Goal: Use online tool/utility: Use online tool/utility

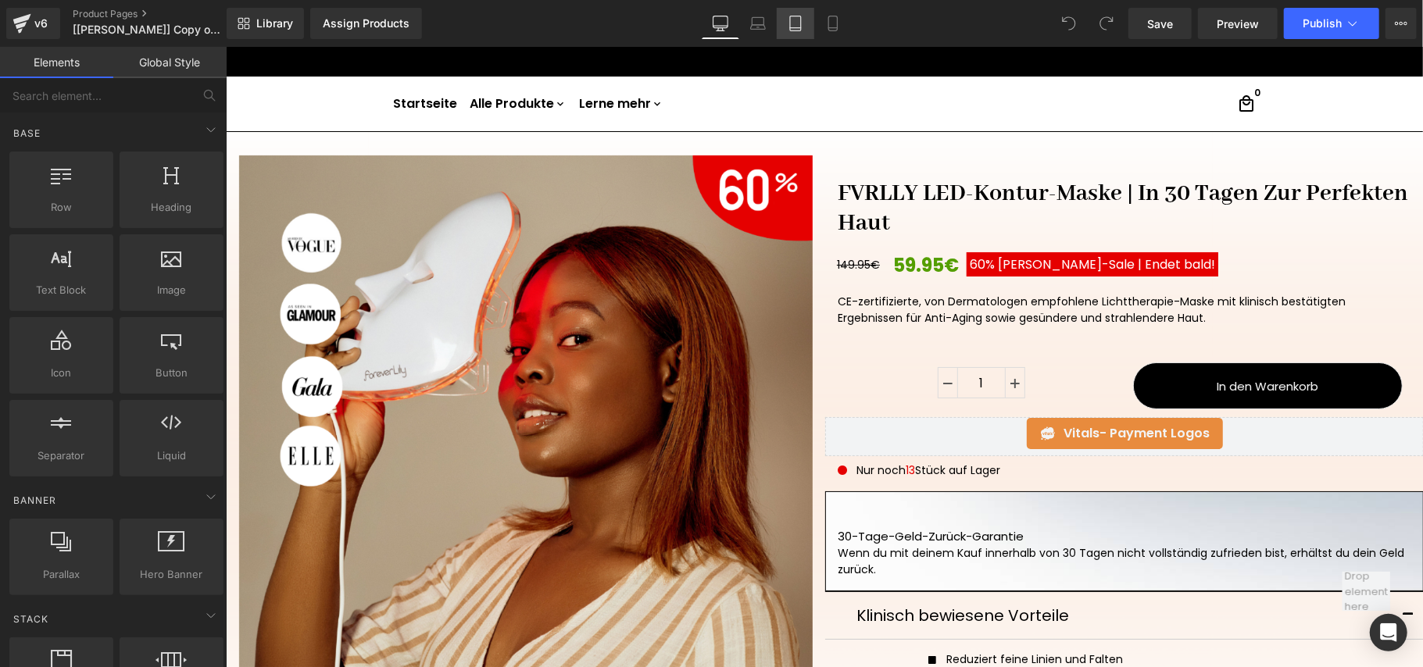
click at [802, 20] on icon at bounding box center [796, 24] width 16 height 16
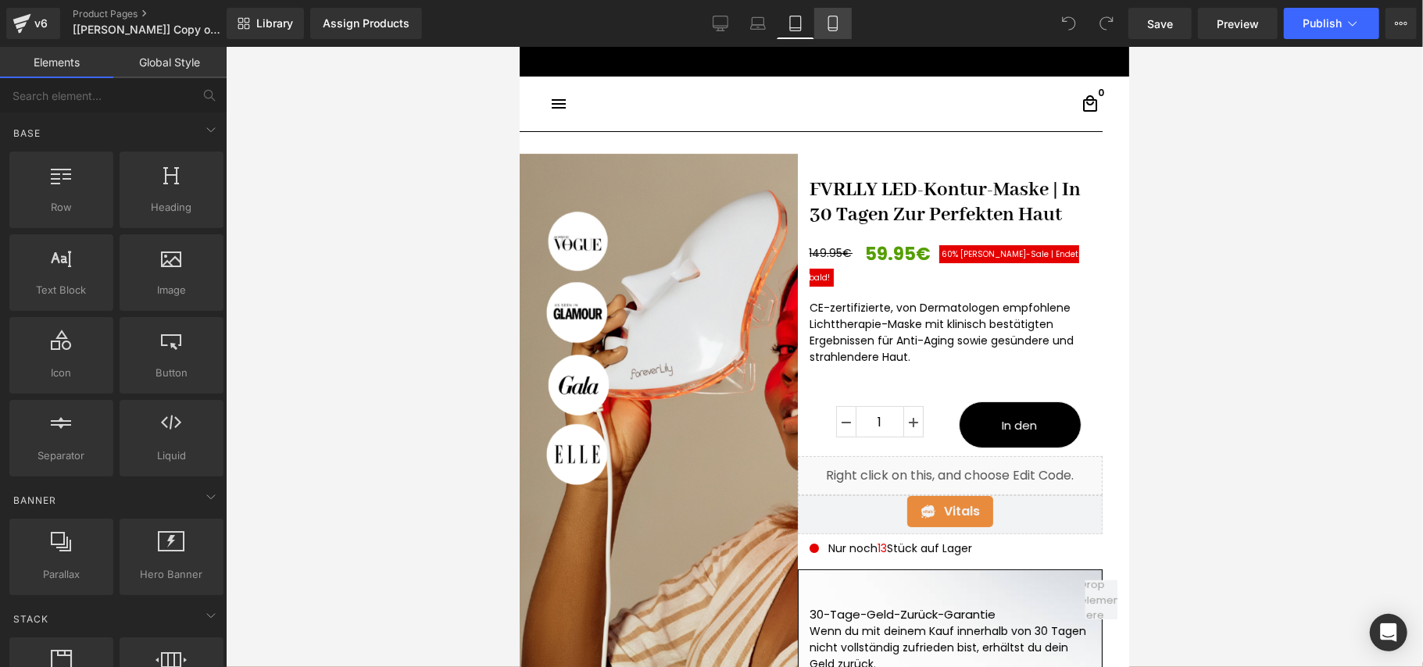
click at [828, 23] on icon at bounding box center [833, 24] width 16 height 16
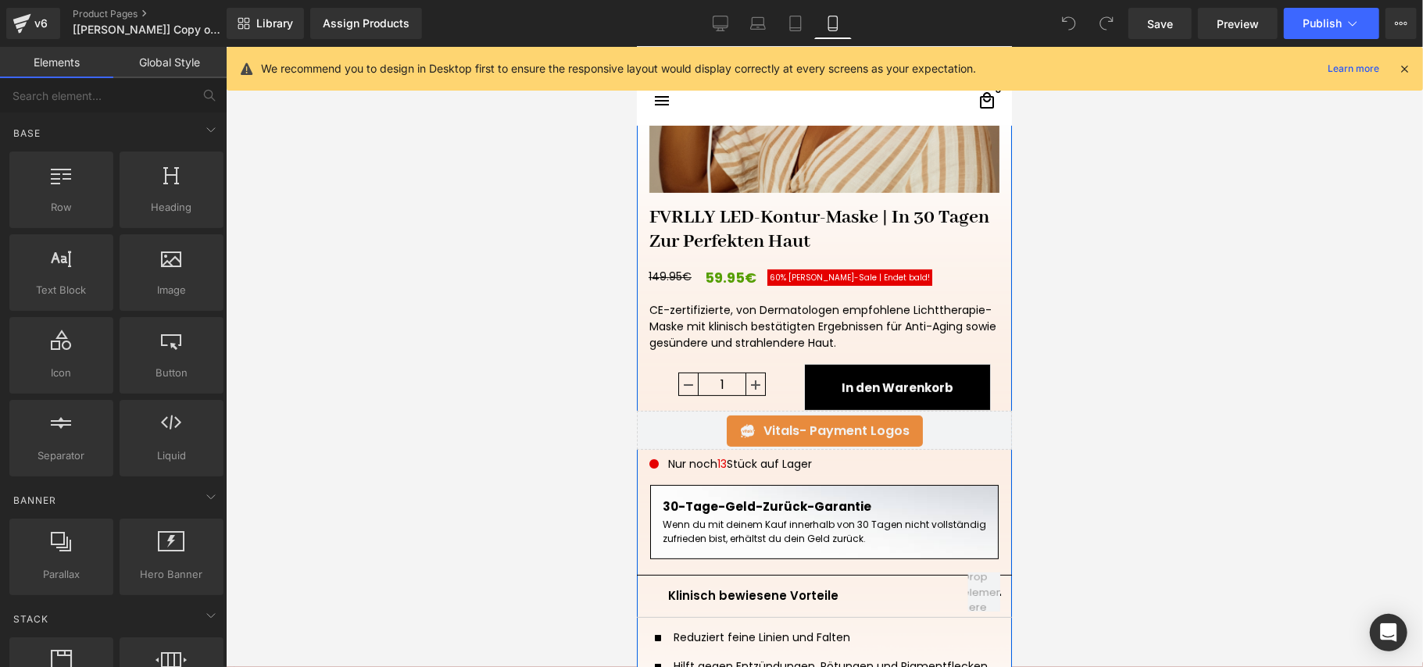
scroll to position [501, 0]
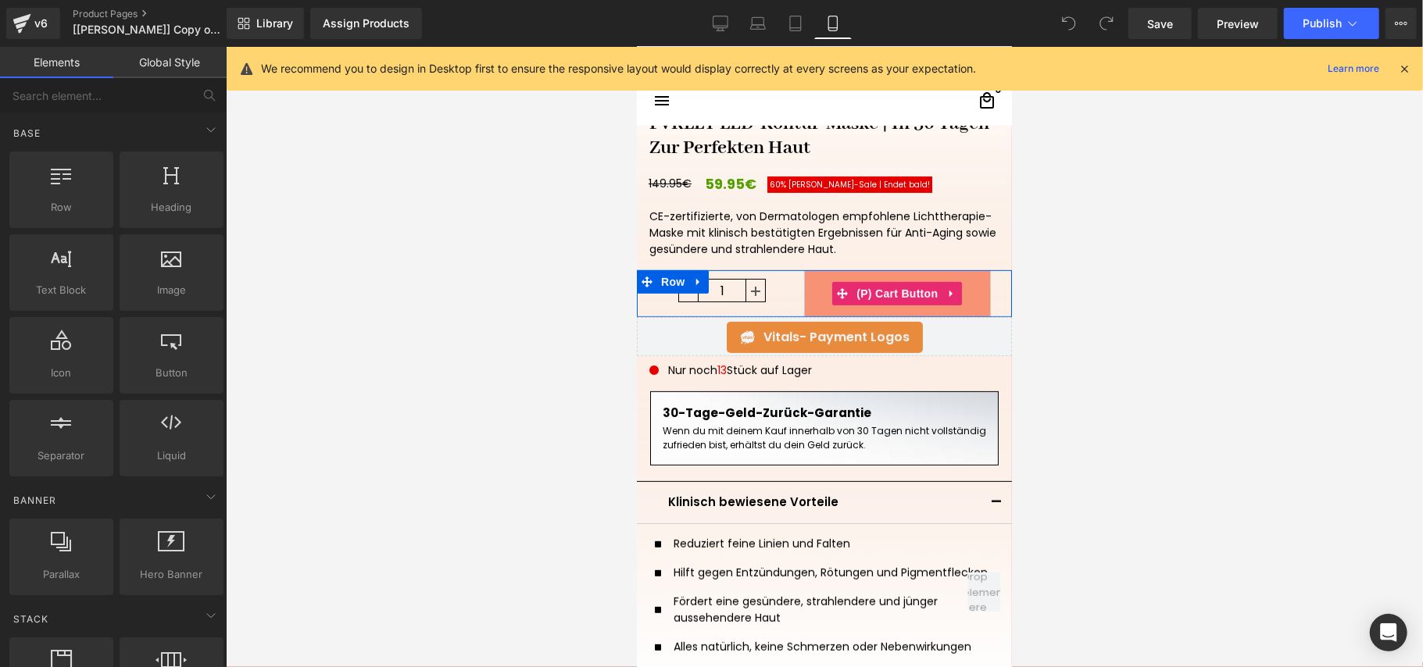
click at [814, 284] on button "In den Warenkorb" at bounding box center [896, 293] width 187 height 47
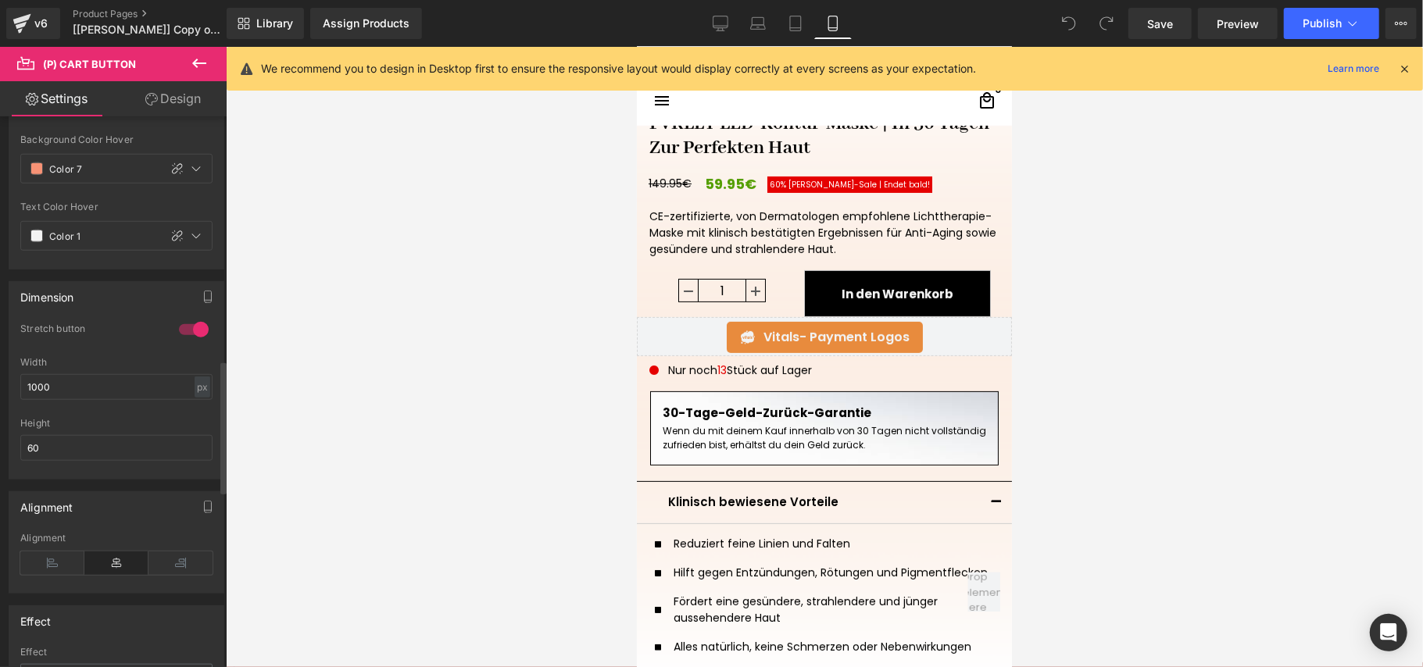
scroll to position [1042, 0]
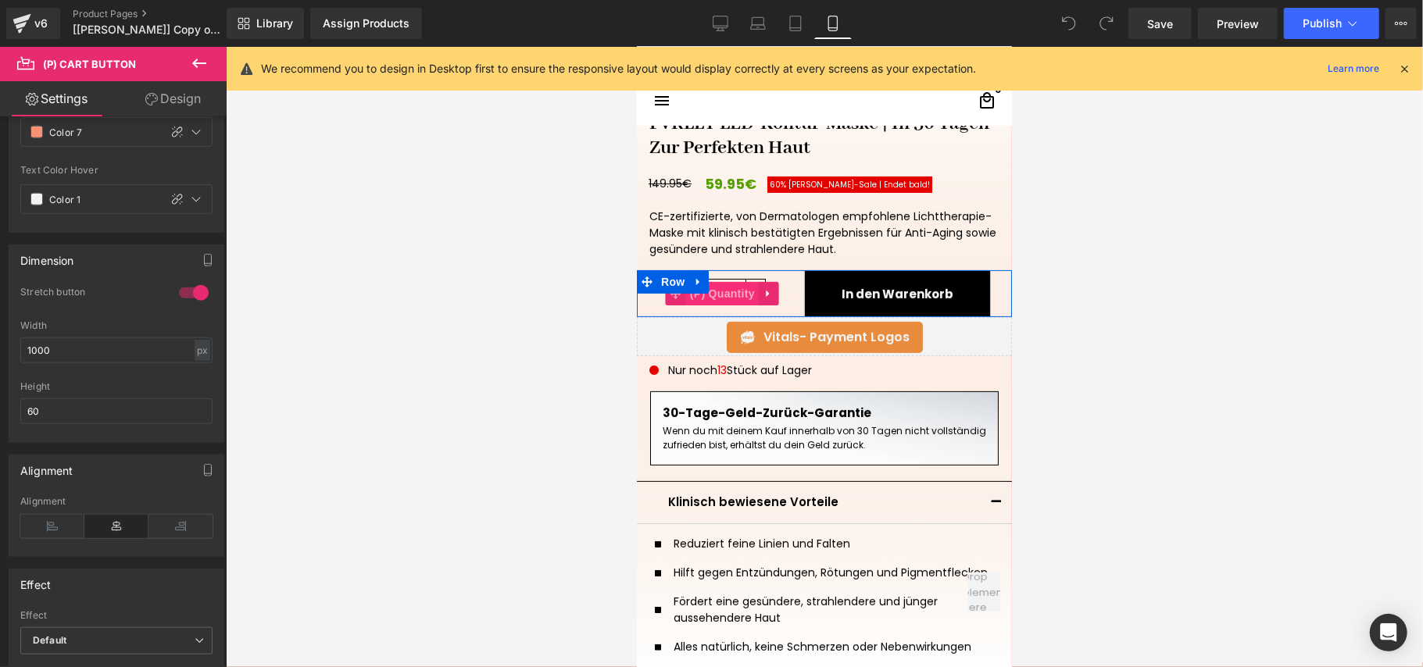
click at [721, 288] on span "(P) Quantity" at bounding box center [721, 292] width 73 height 23
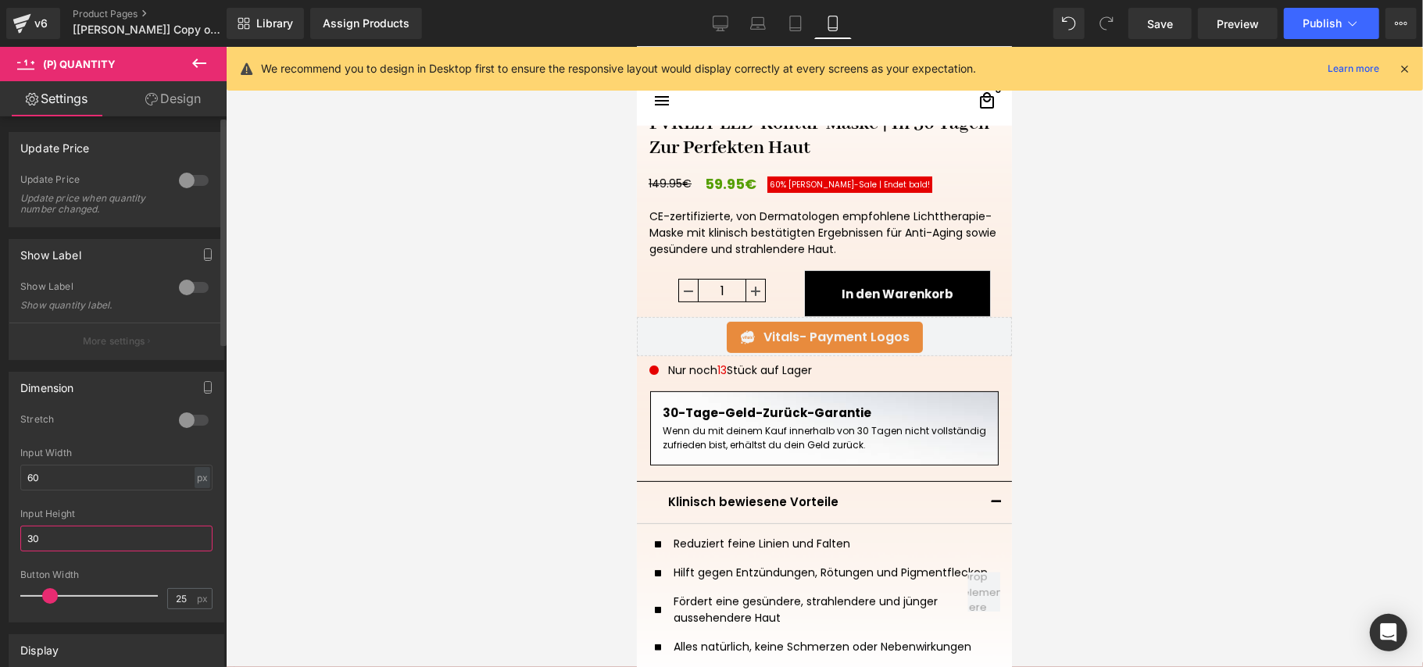
click at [81, 542] on input "30" at bounding box center [116, 539] width 192 height 26
type input "3"
type input "60"
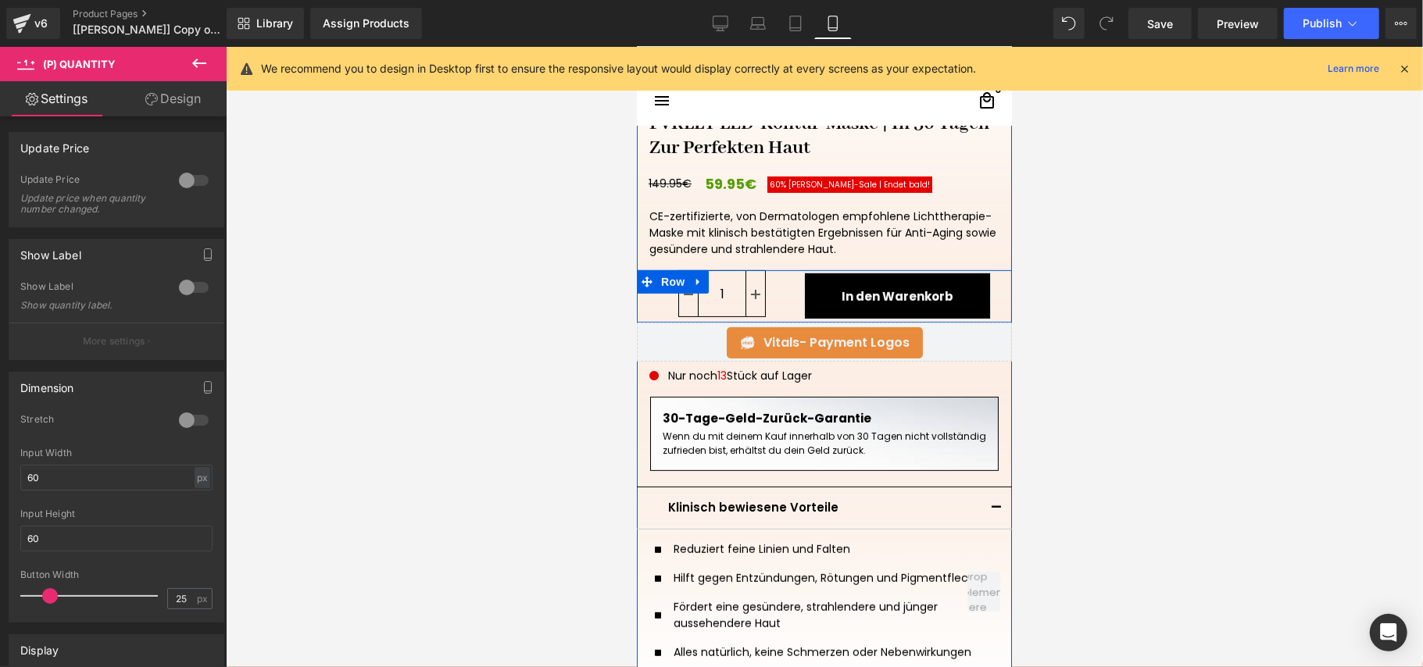
click at [785, 275] on div "1 (P) Quantity" at bounding box center [722, 296] width 146 height 52
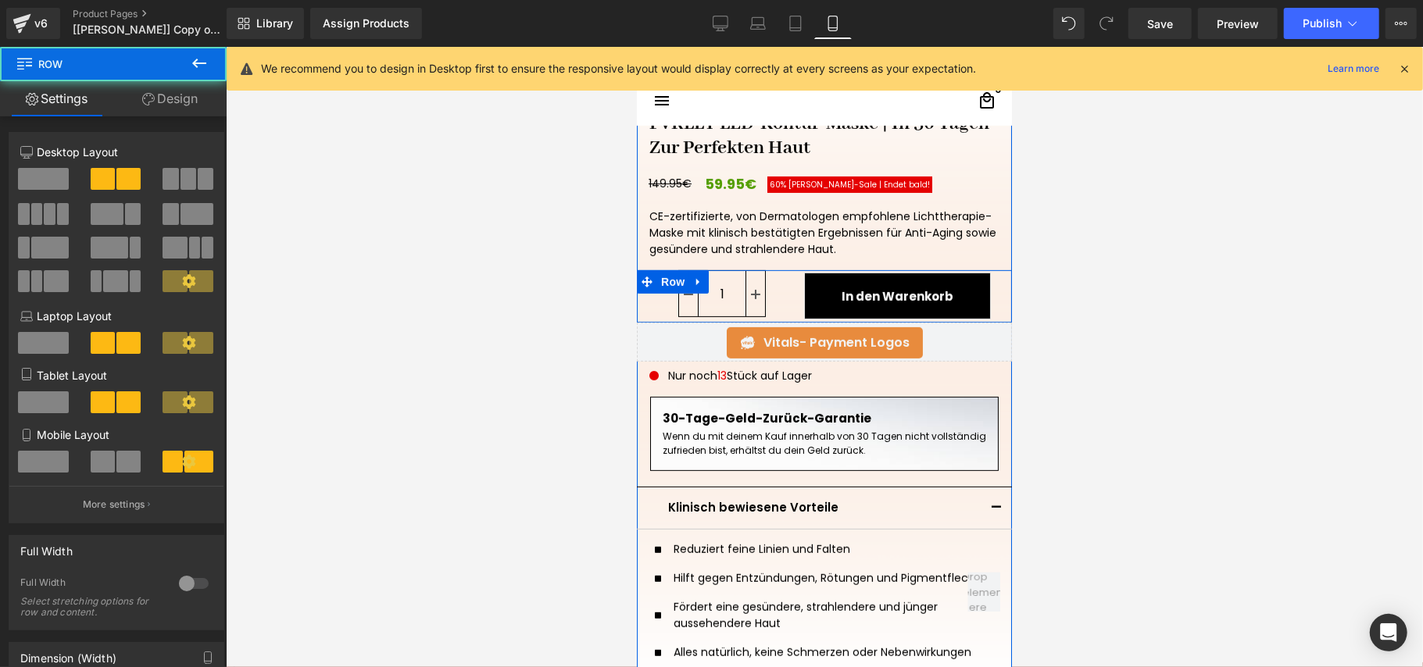
click at [785, 287] on div "1 (P) Quantity" at bounding box center [722, 296] width 146 height 52
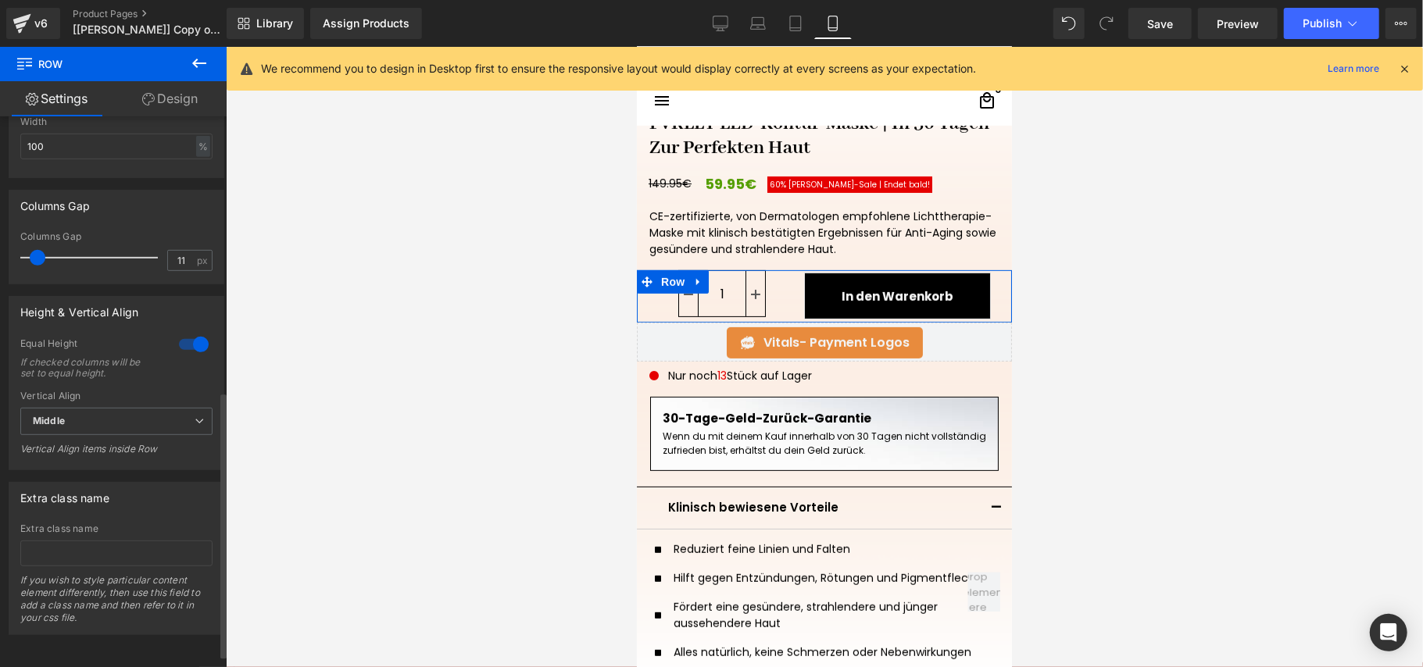
scroll to position [592, 0]
click at [98, 408] on span "Middle" at bounding box center [116, 421] width 192 height 27
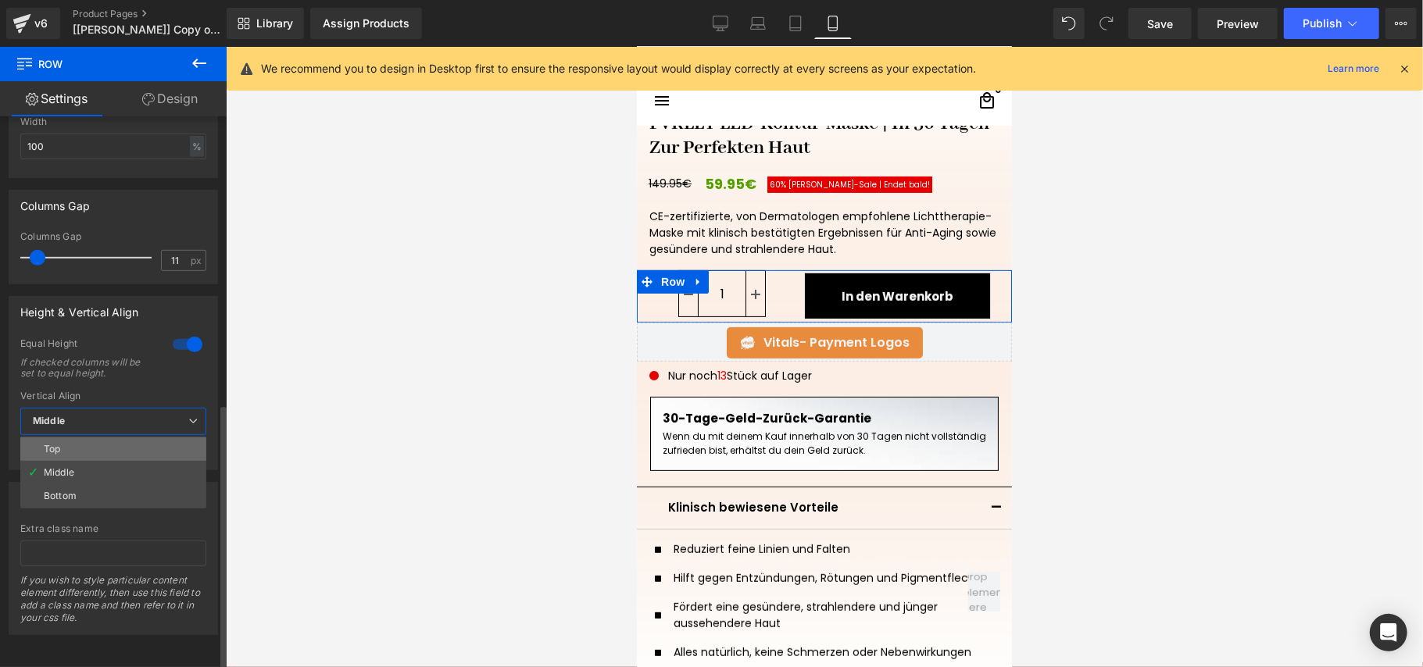
click at [102, 438] on li "Top" at bounding box center [113, 449] width 186 height 23
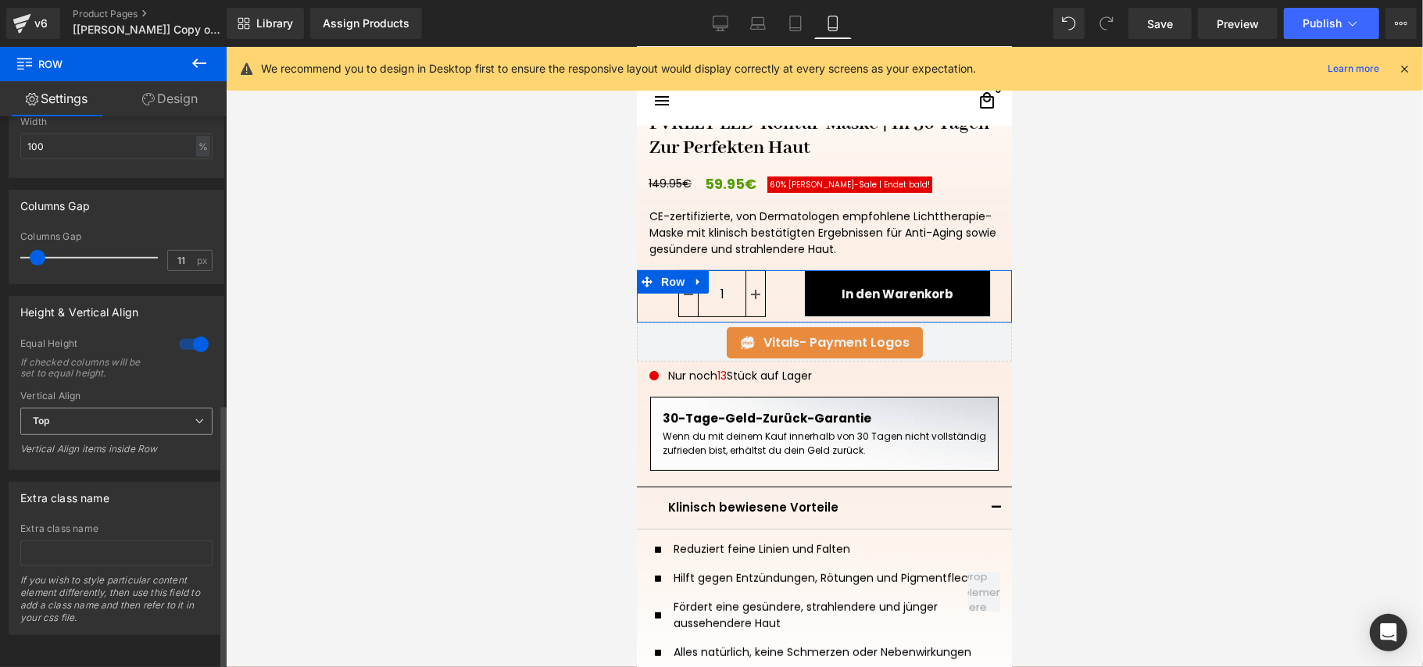
click at [138, 408] on span "Top" at bounding box center [116, 421] width 192 height 27
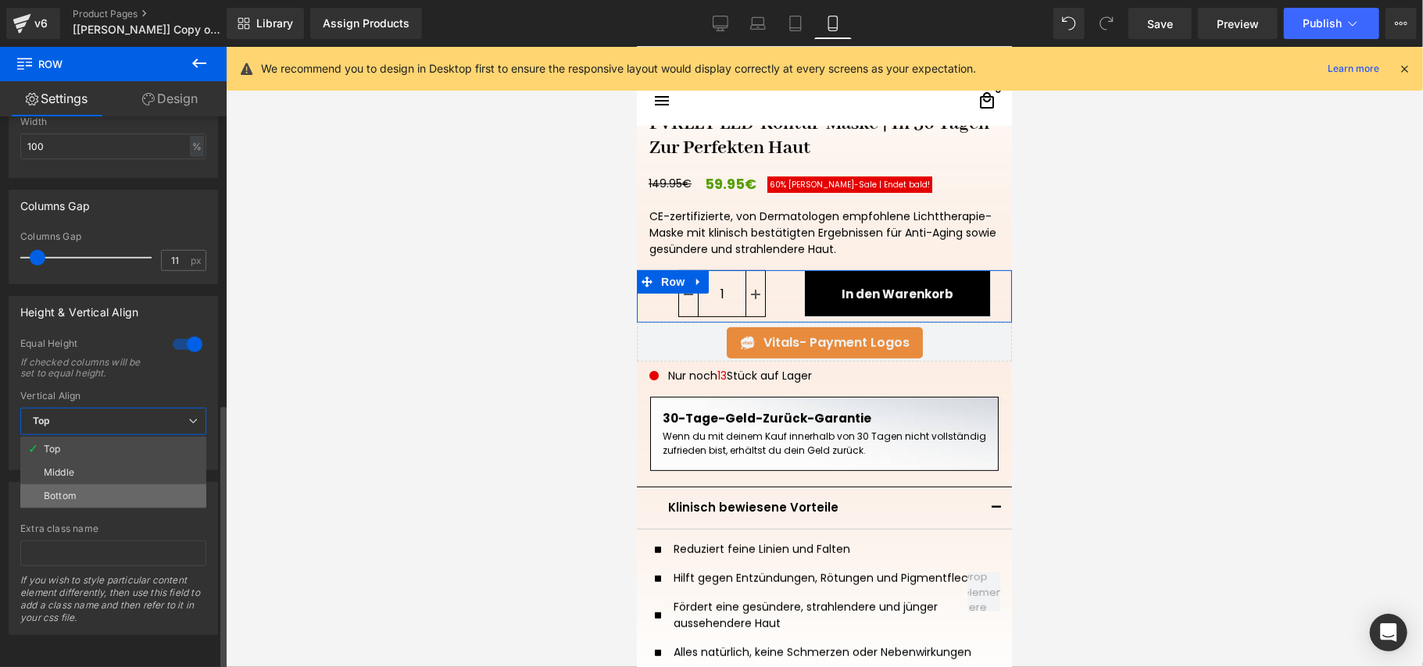
click at [123, 485] on li "Bottom" at bounding box center [113, 496] width 186 height 23
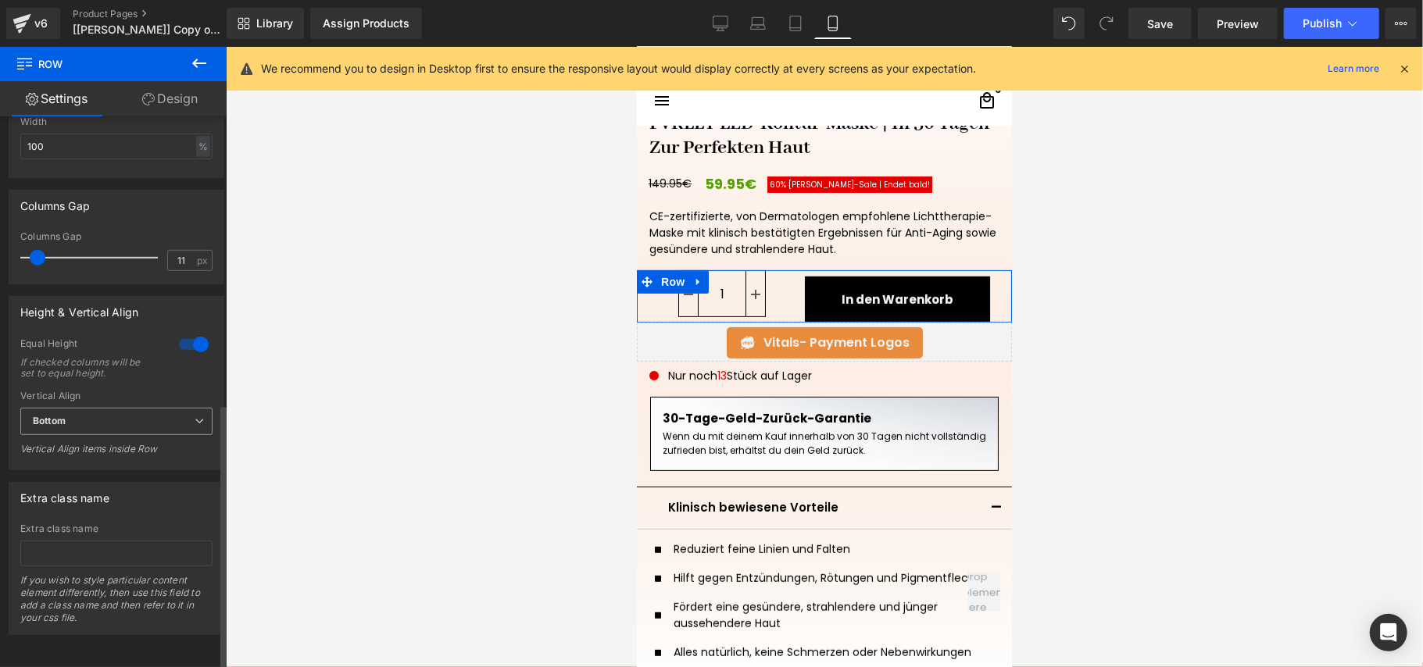
click at [138, 408] on span "Bottom" at bounding box center [116, 421] width 192 height 27
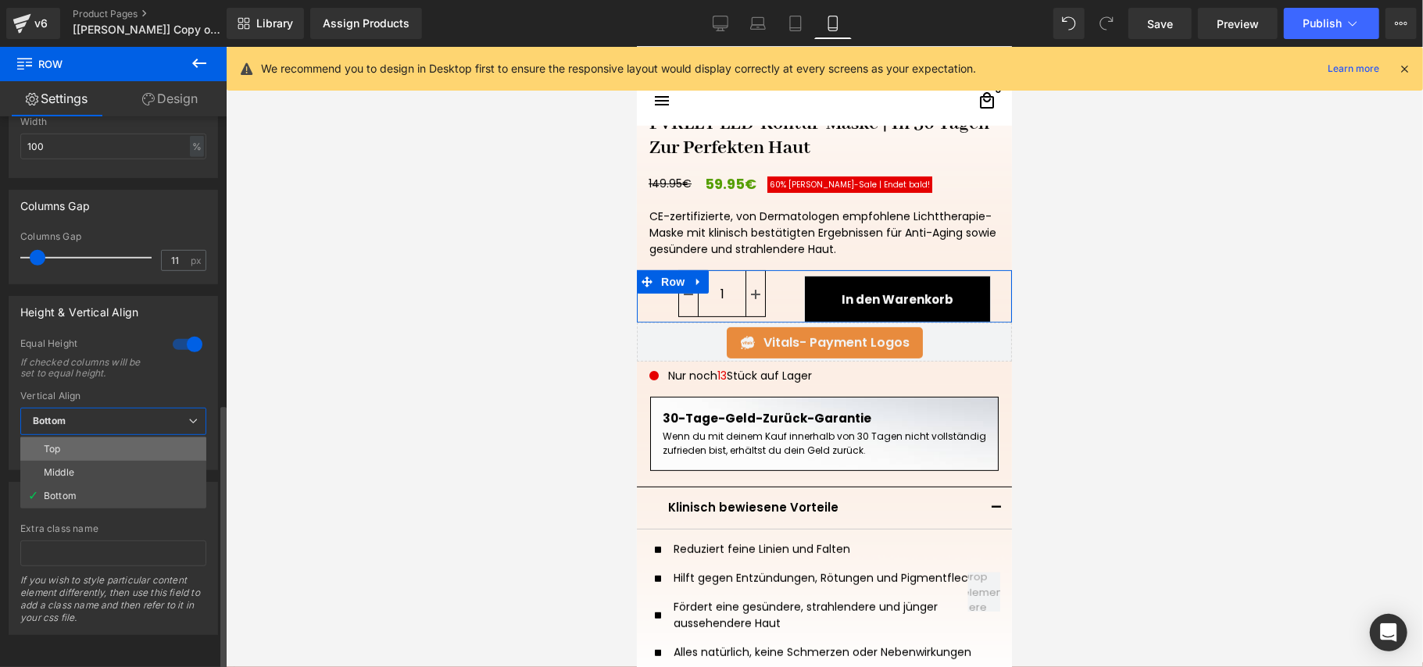
click at [129, 438] on li "Top" at bounding box center [113, 449] width 186 height 23
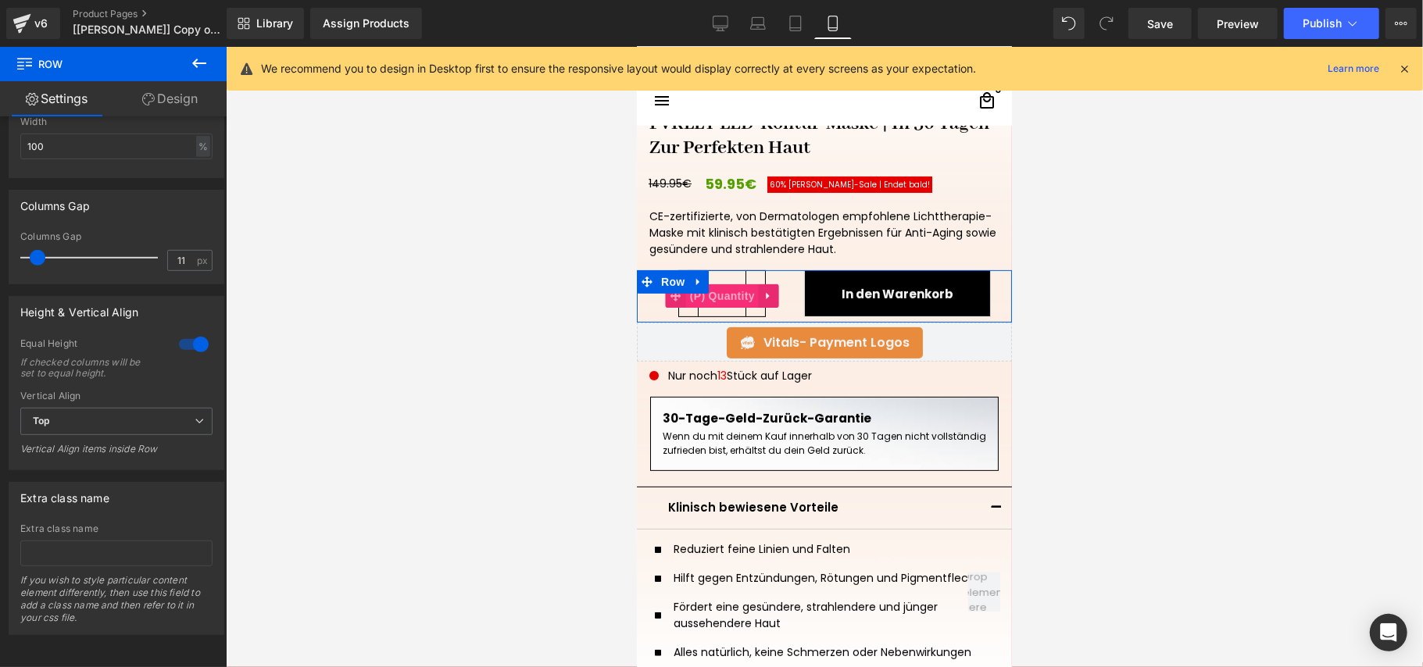
click at [736, 300] on span "(P) Quantity" at bounding box center [721, 295] width 73 height 23
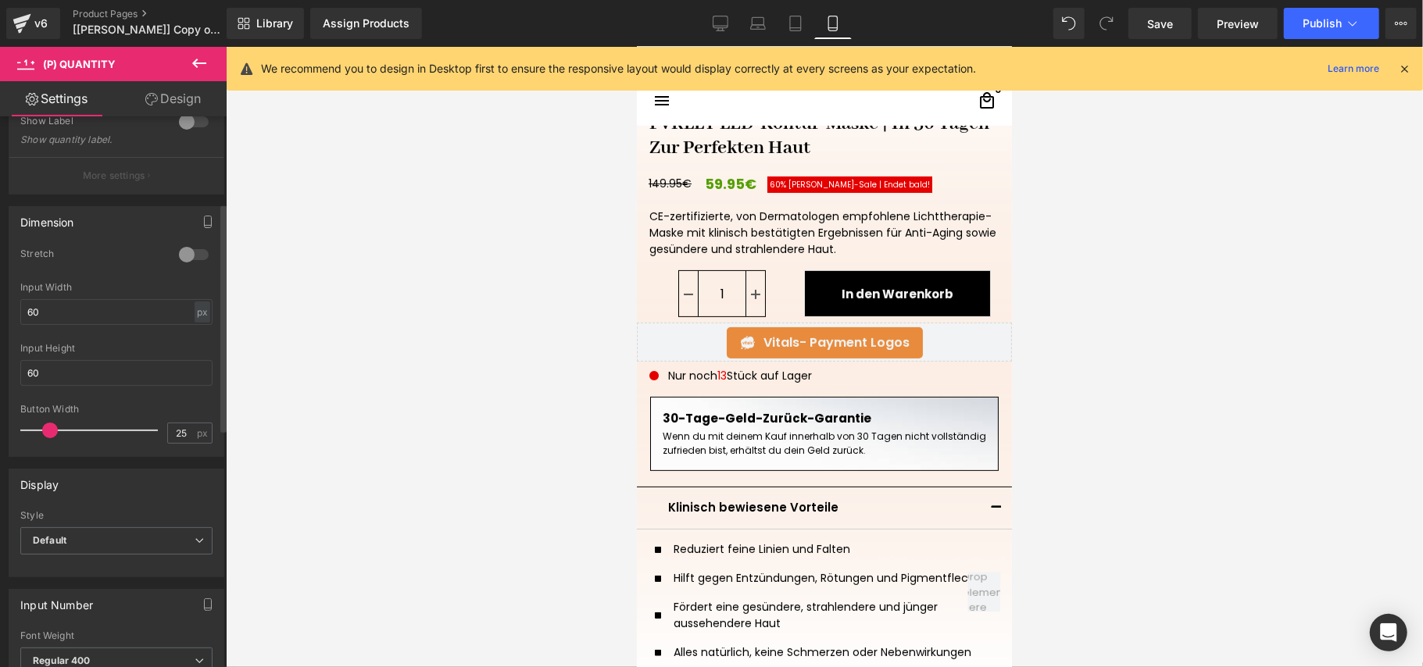
scroll to position [208, 0]
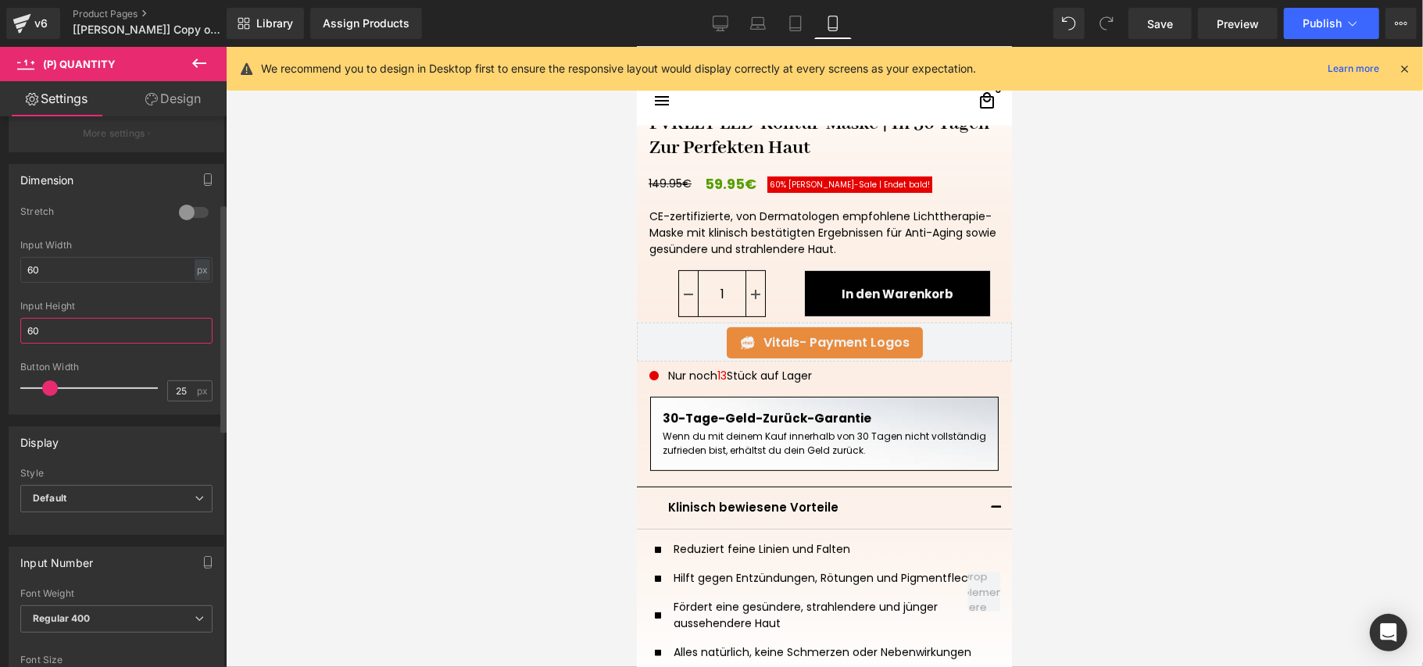
click at [117, 327] on input "60" at bounding box center [116, 331] width 192 height 26
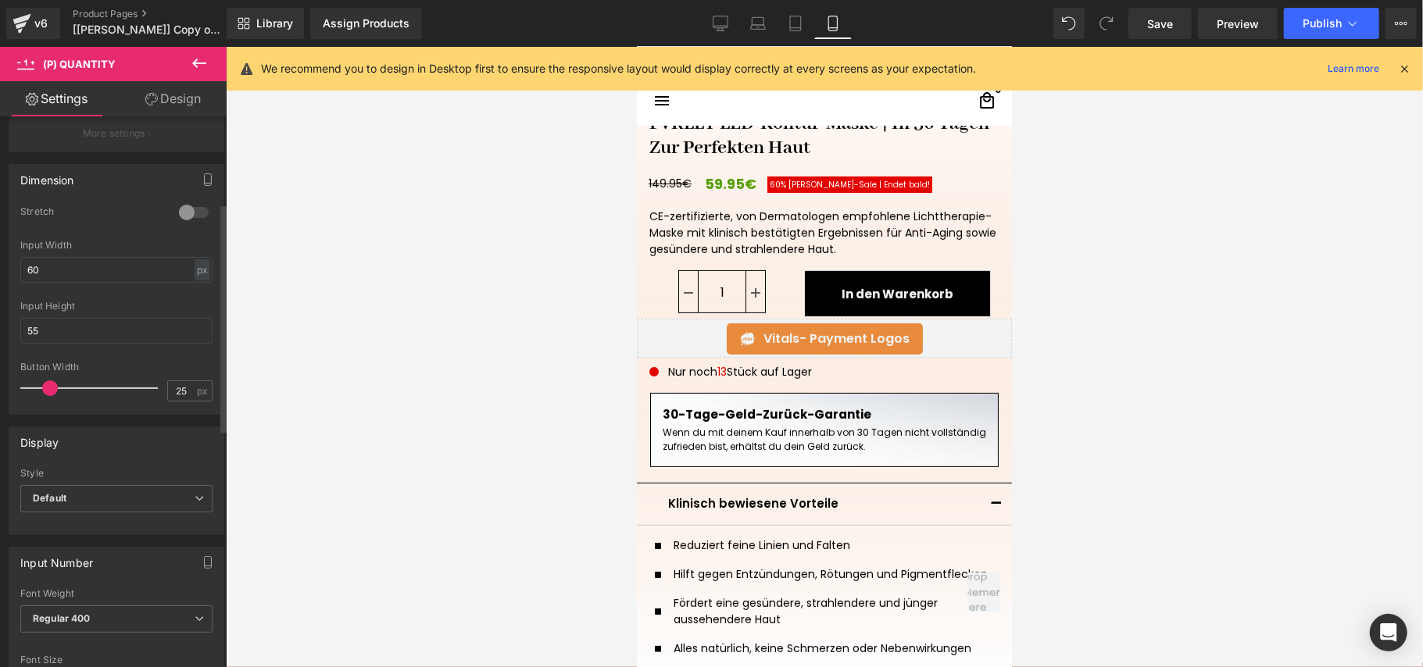
click at [129, 363] on div "Button Width" at bounding box center [116, 367] width 192 height 11
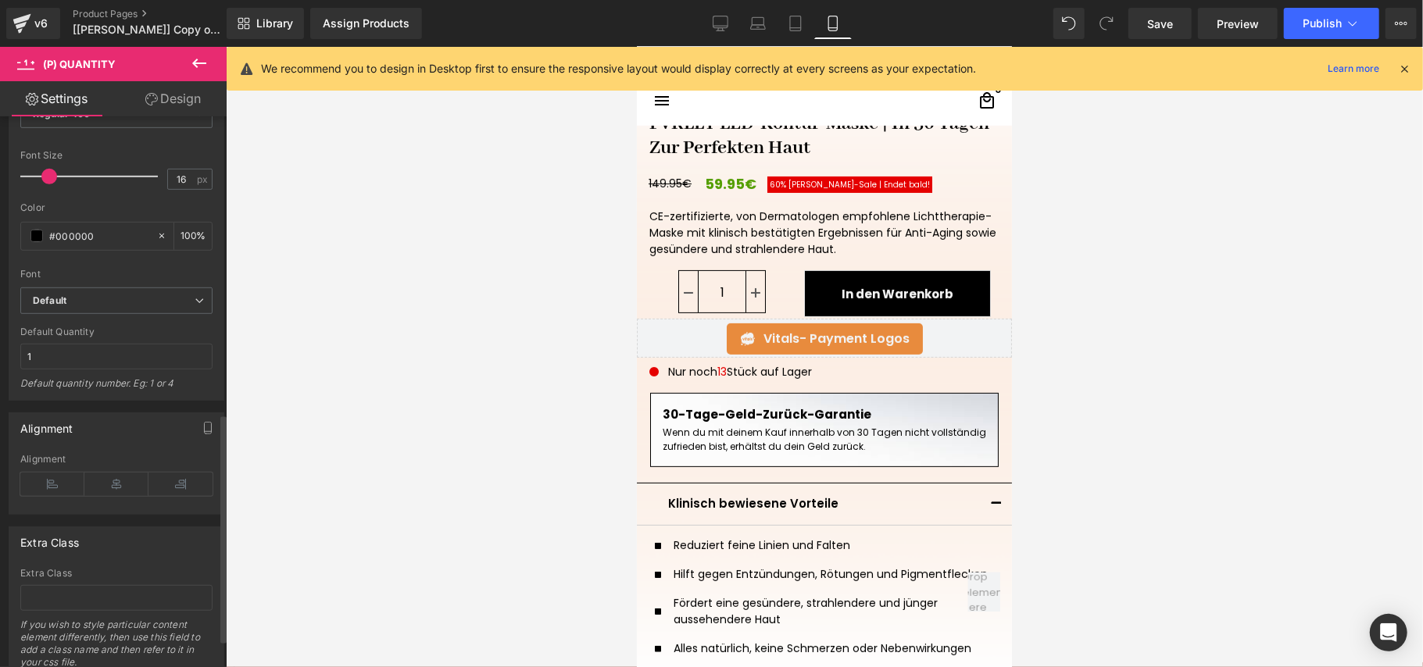
scroll to position [729, 0]
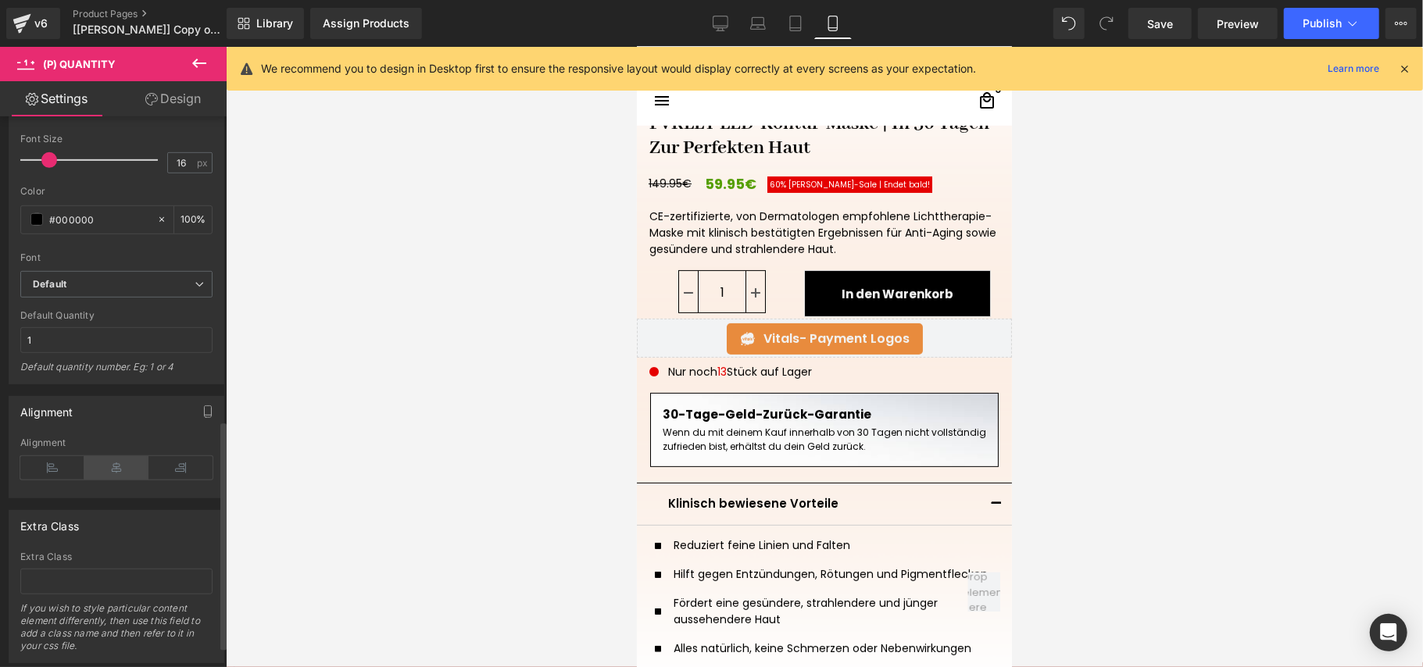
click at [127, 469] on icon at bounding box center [116, 467] width 64 height 23
click at [170, 470] on icon at bounding box center [180, 467] width 64 height 23
click at [123, 470] on icon at bounding box center [116, 467] width 64 height 23
click at [58, 466] on icon at bounding box center [52, 467] width 64 height 23
click at [98, 469] on icon at bounding box center [116, 467] width 64 height 23
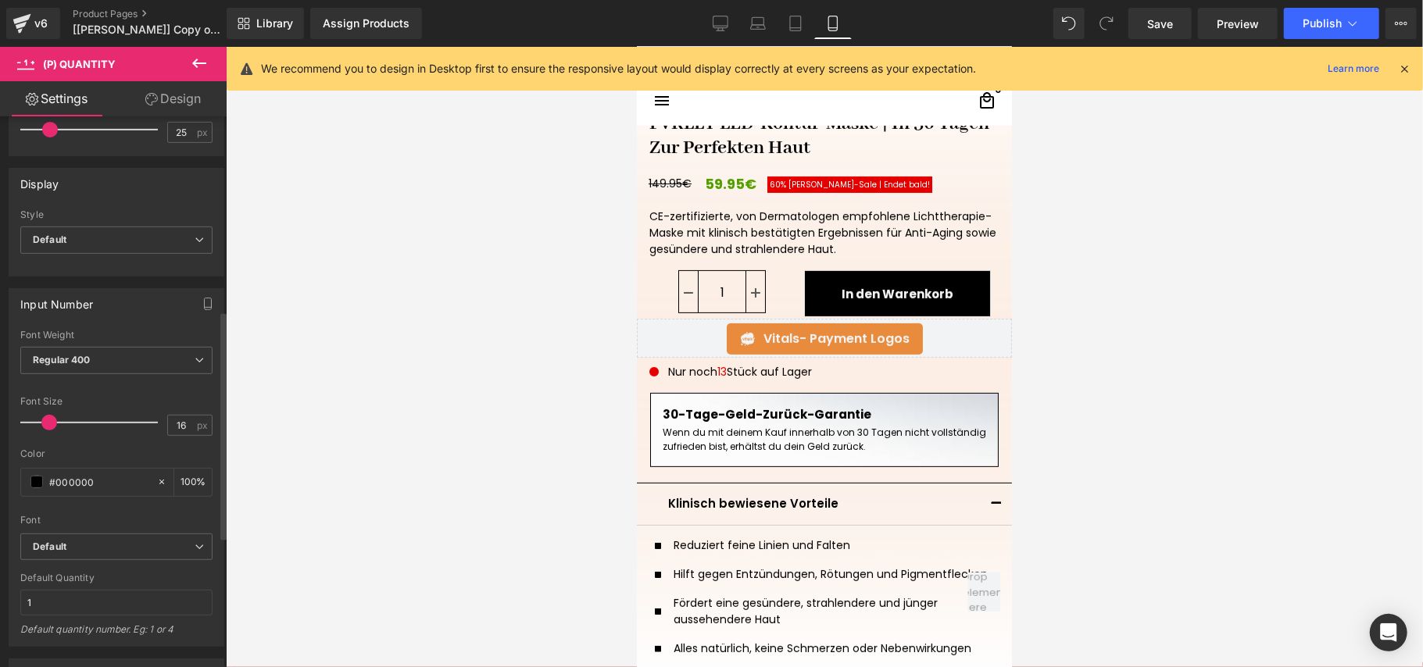
scroll to position [363, 0]
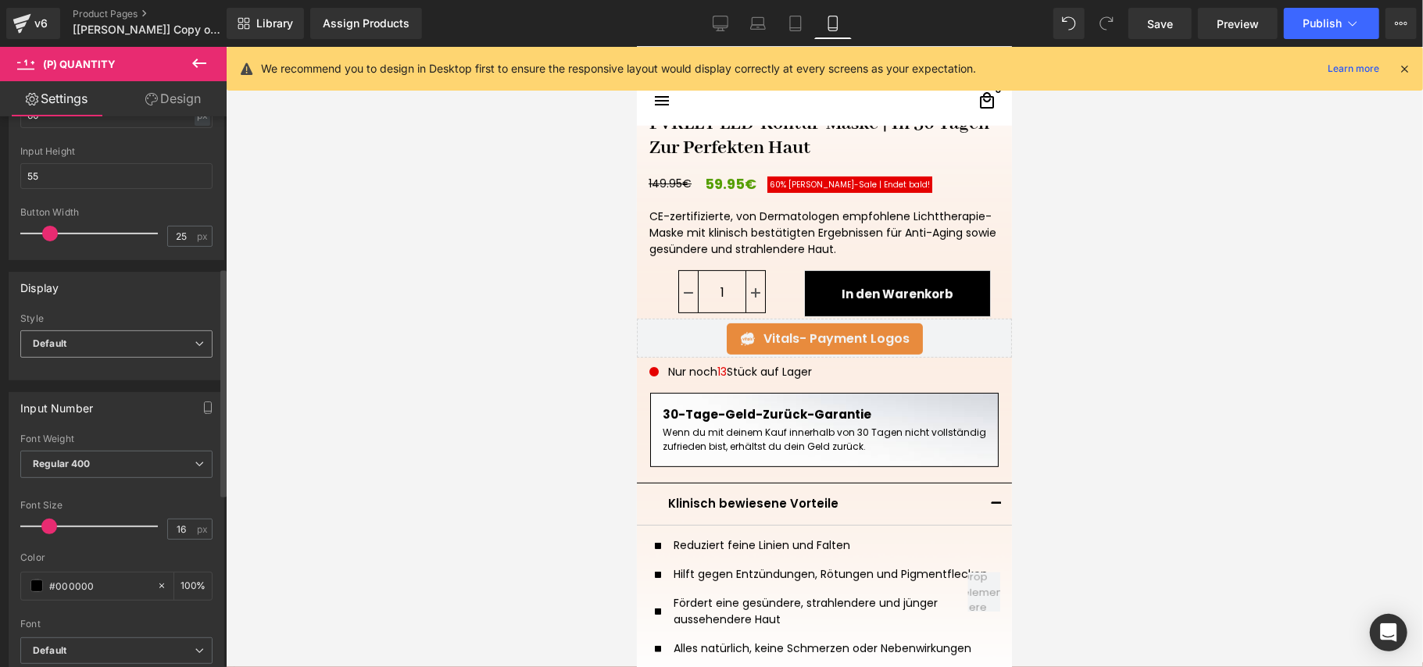
click at [116, 341] on span "Default" at bounding box center [116, 344] width 192 height 27
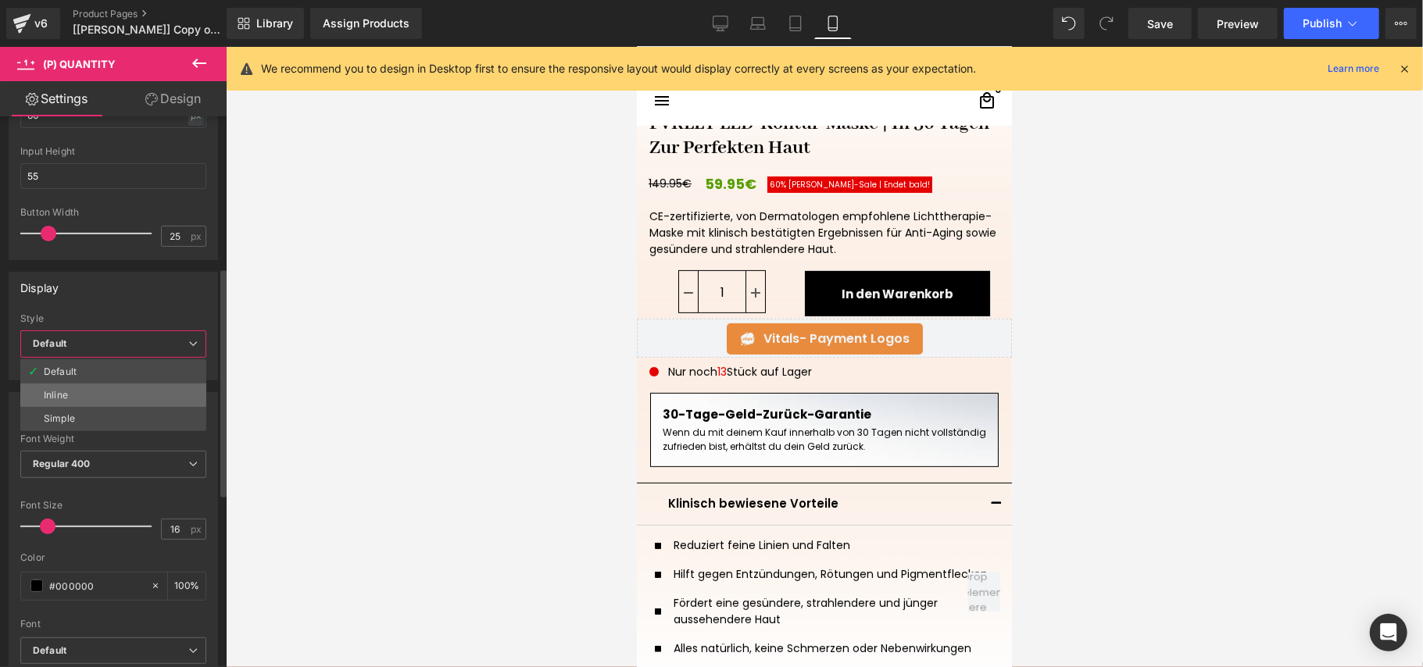
click at [107, 392] on li "Inline" at bounding box center [113, 395] width 186 height 23
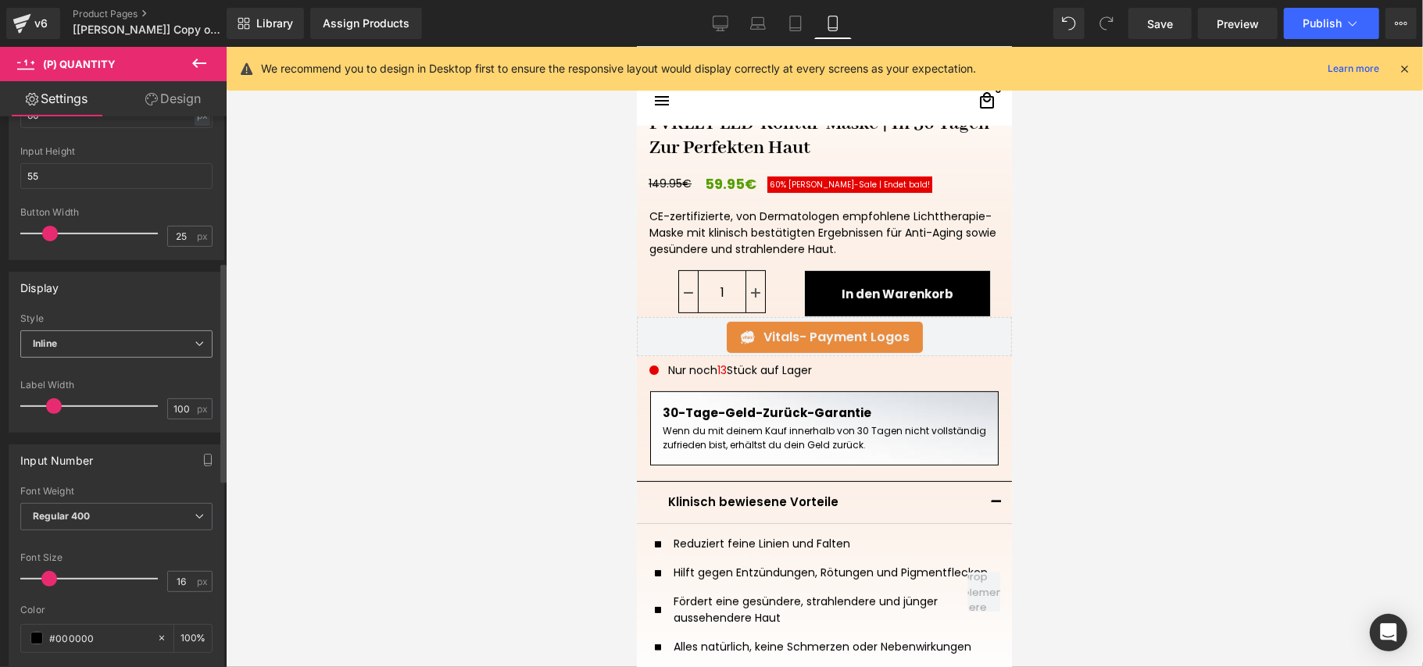
click at [122, 350] on span "Inline" at bounding box center [116, 344] width 192 height 27
click at [116, 373] on li "Default" at bounding box center [113, 371] width 186 height 23
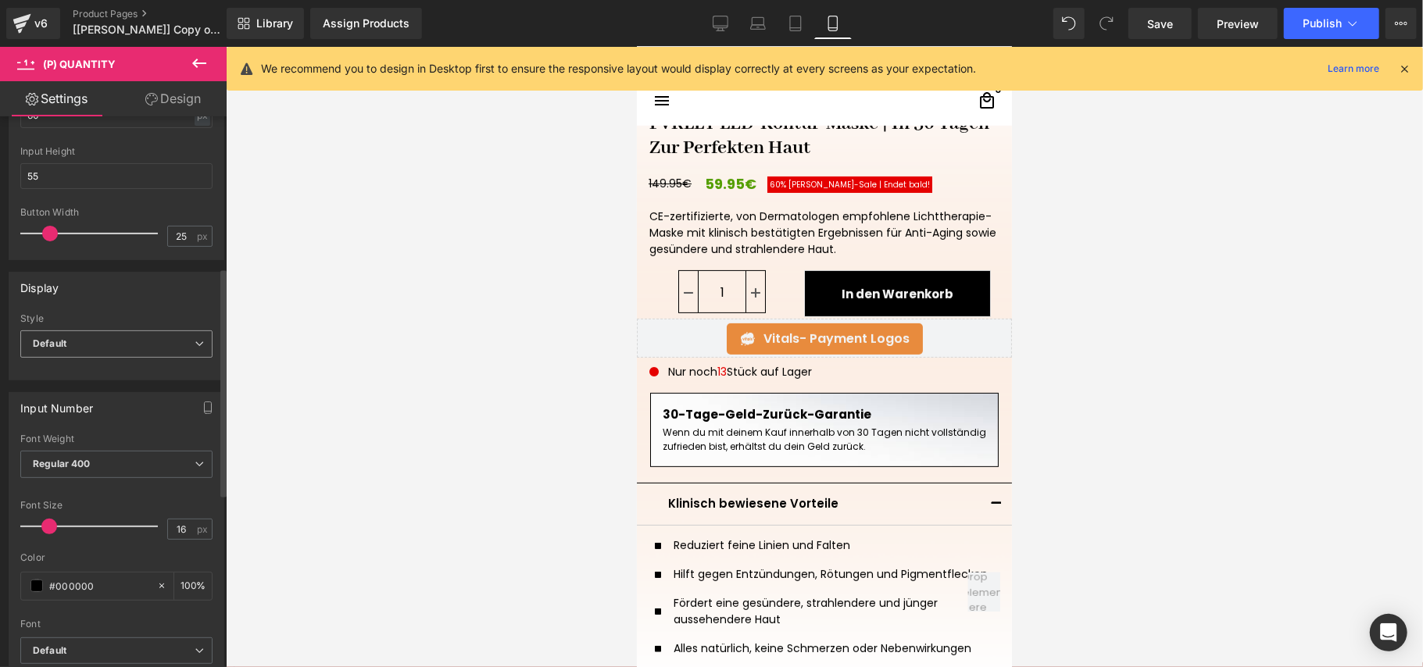
click at [127, 350] on span "Default" at bounding box center [116, 344] width 192 height 27
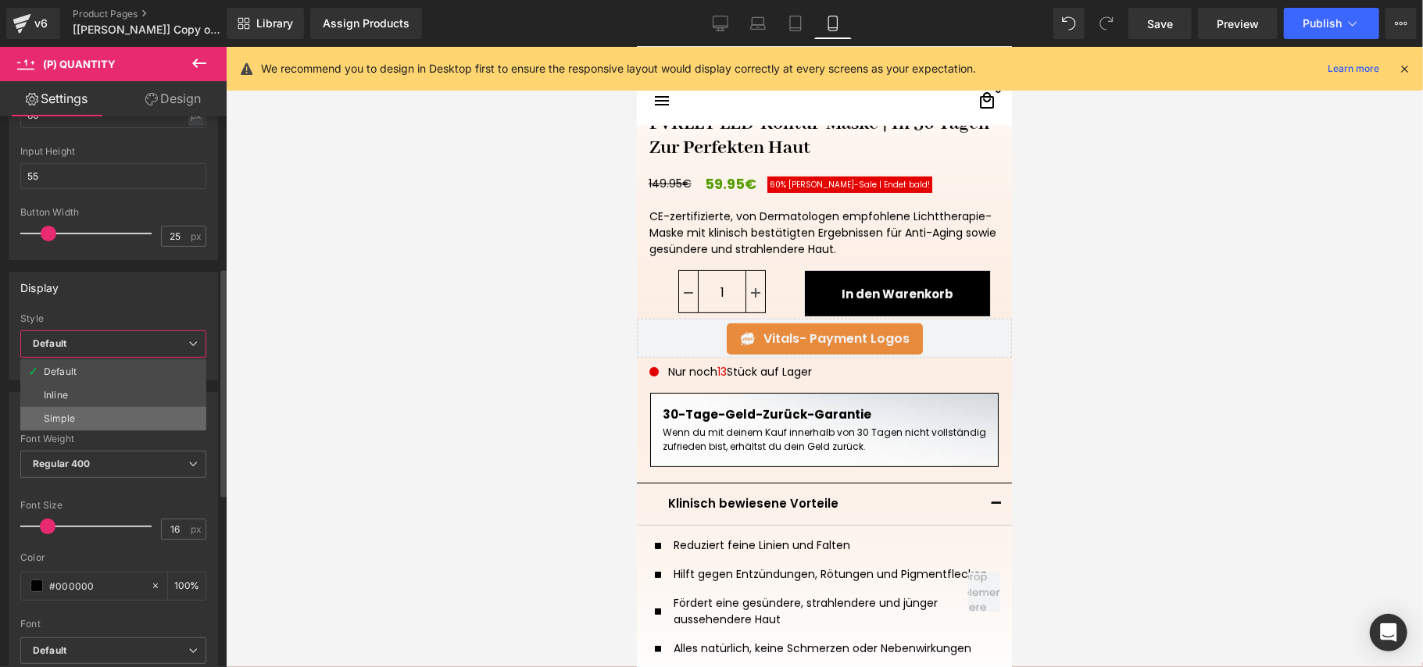
click at [109, 417] on li "Simple" at bounding box center [113, 418] width 186 height 23
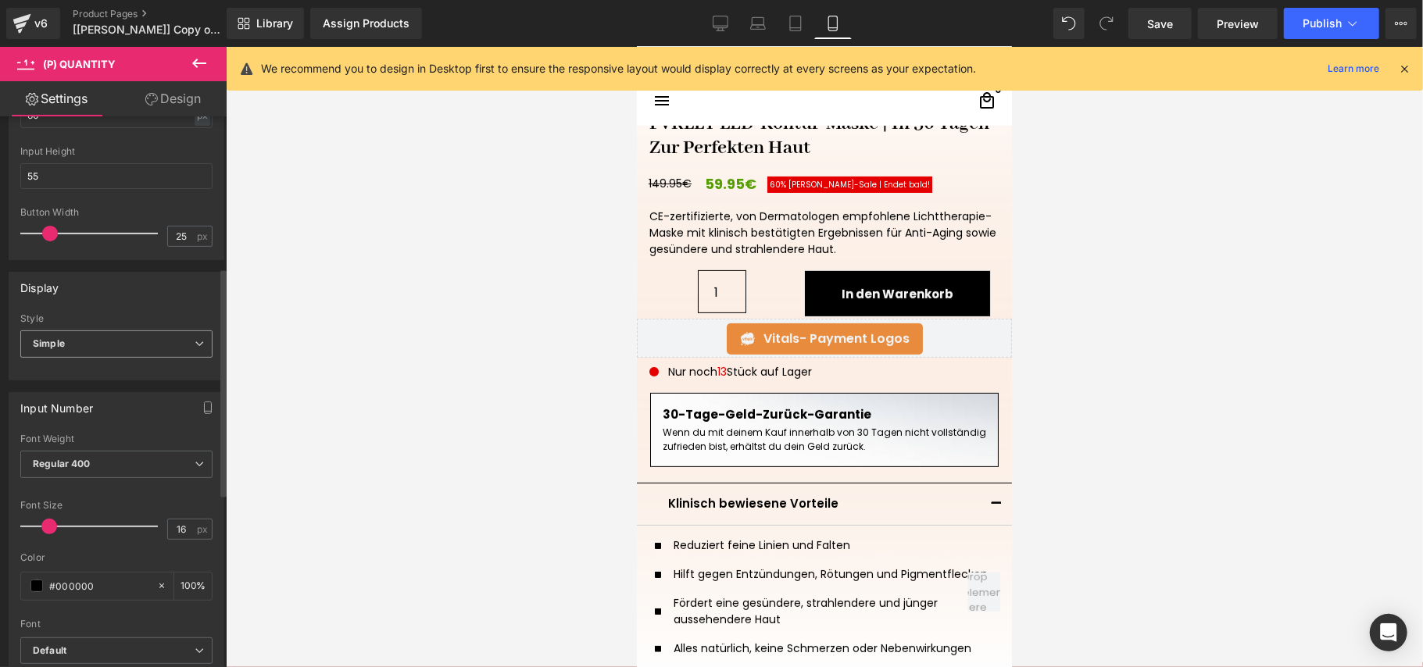
click at [125, 356] on span "Simple" at bounding box center [116, 344] width 192 height 27
click at [120, 372] on li "Default" at bounding box center [113, 371] width 186 height 23
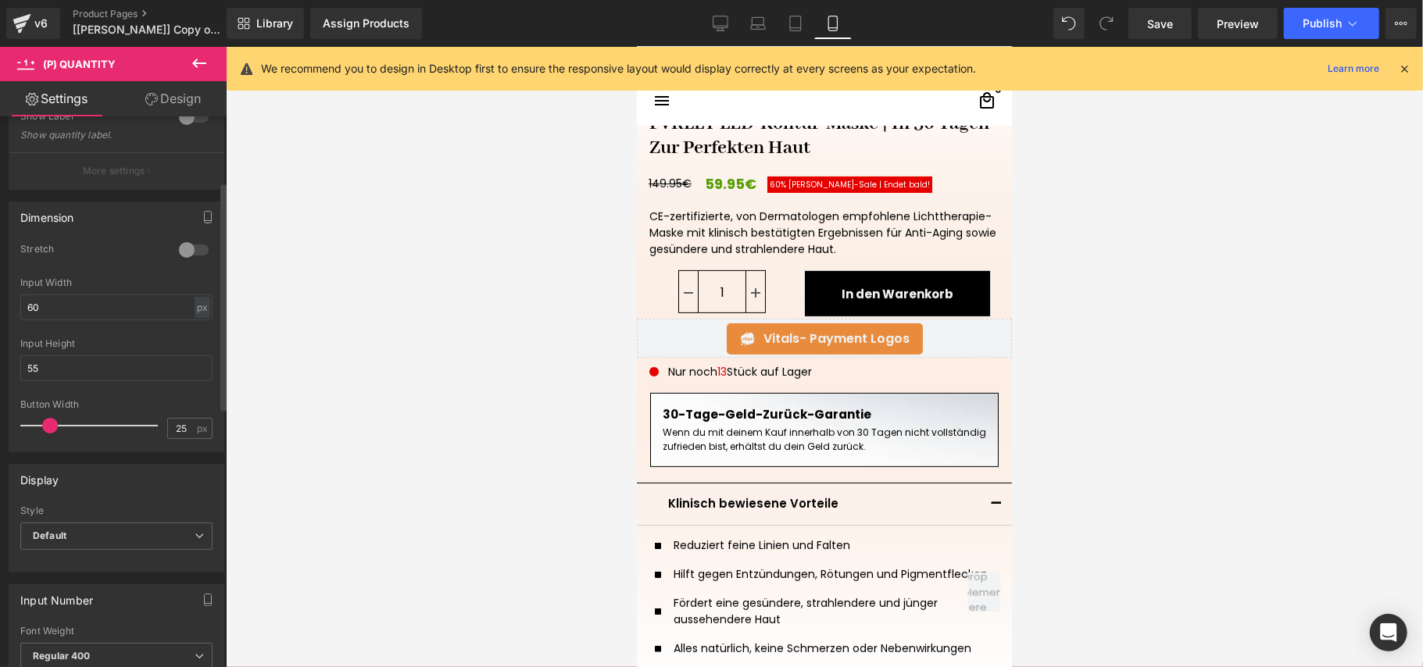
scroll to position [154, 0]
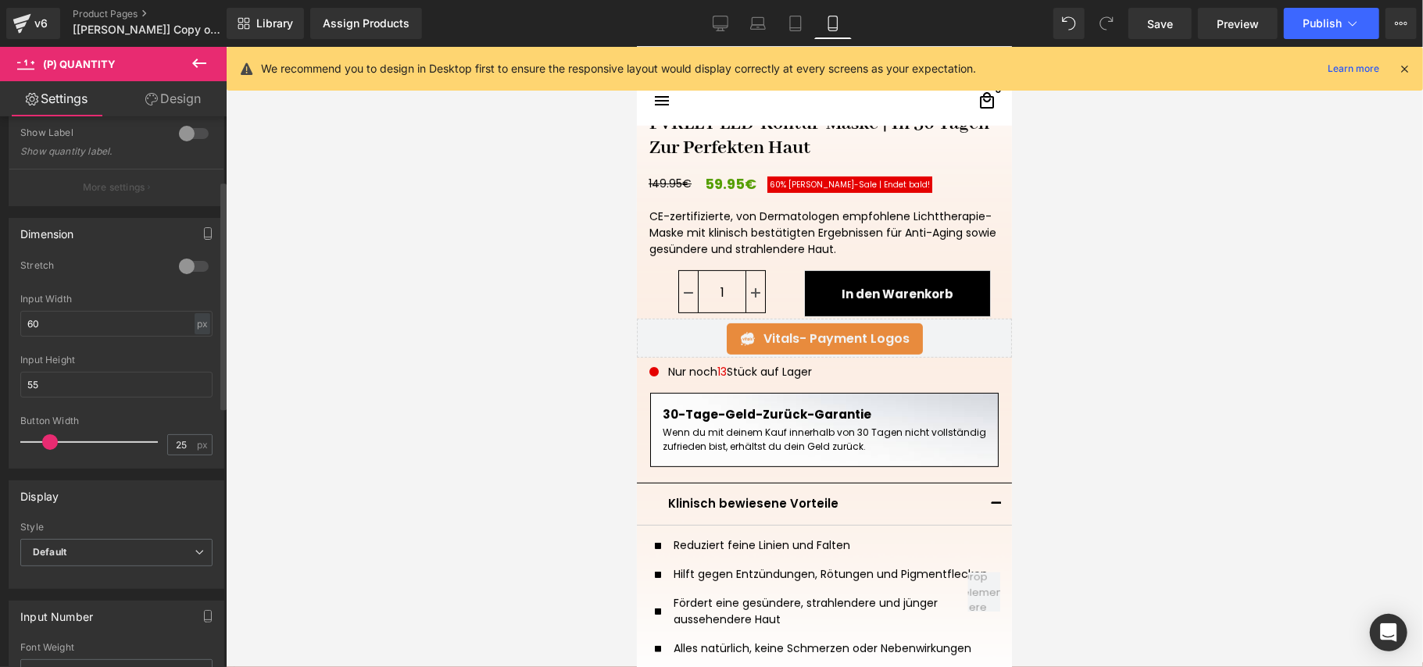
click at [179, 267] on div at bounding box center [194, 266] width 38 height 25
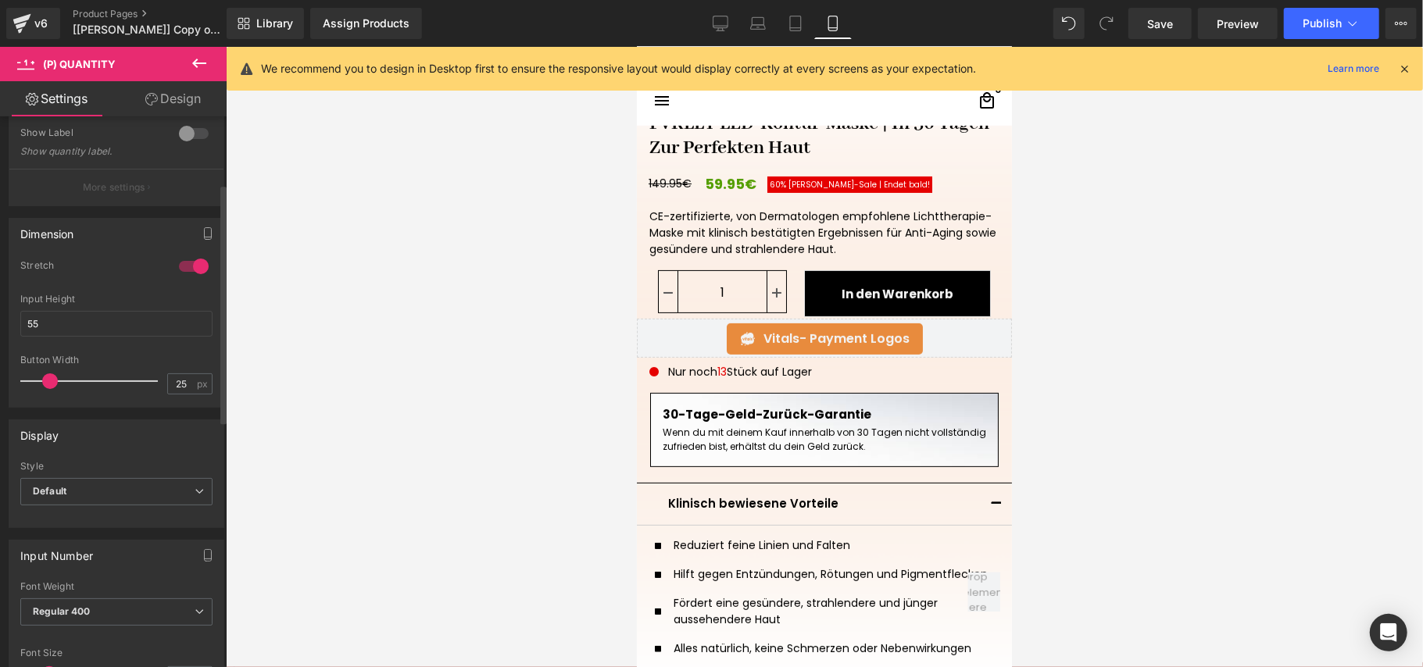
click at [179, 267] on div at bounding box center [194, 266] width 38 height 25
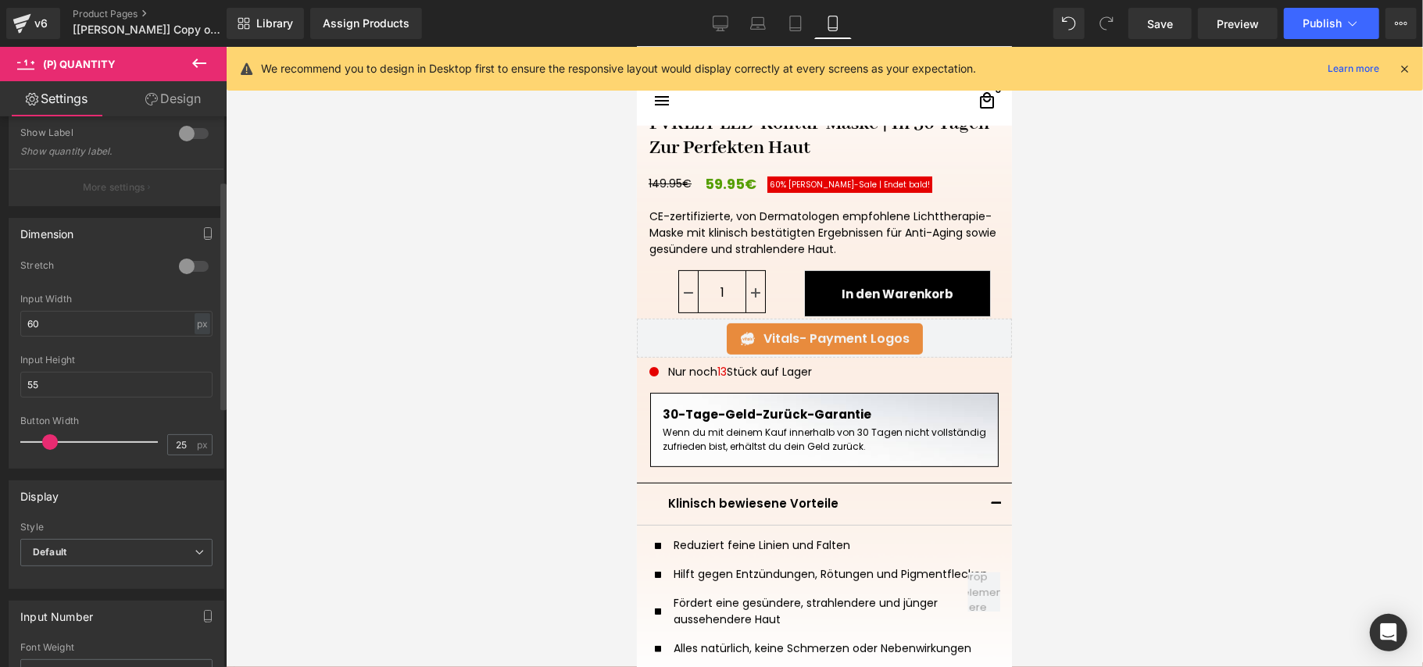
click at [107, 370] on div "Input Height 55" at bounding box center [116, 385] width 192 height 61
click at [103, 384] on input "55" at bounding box center [116, 385] width 192 height 26
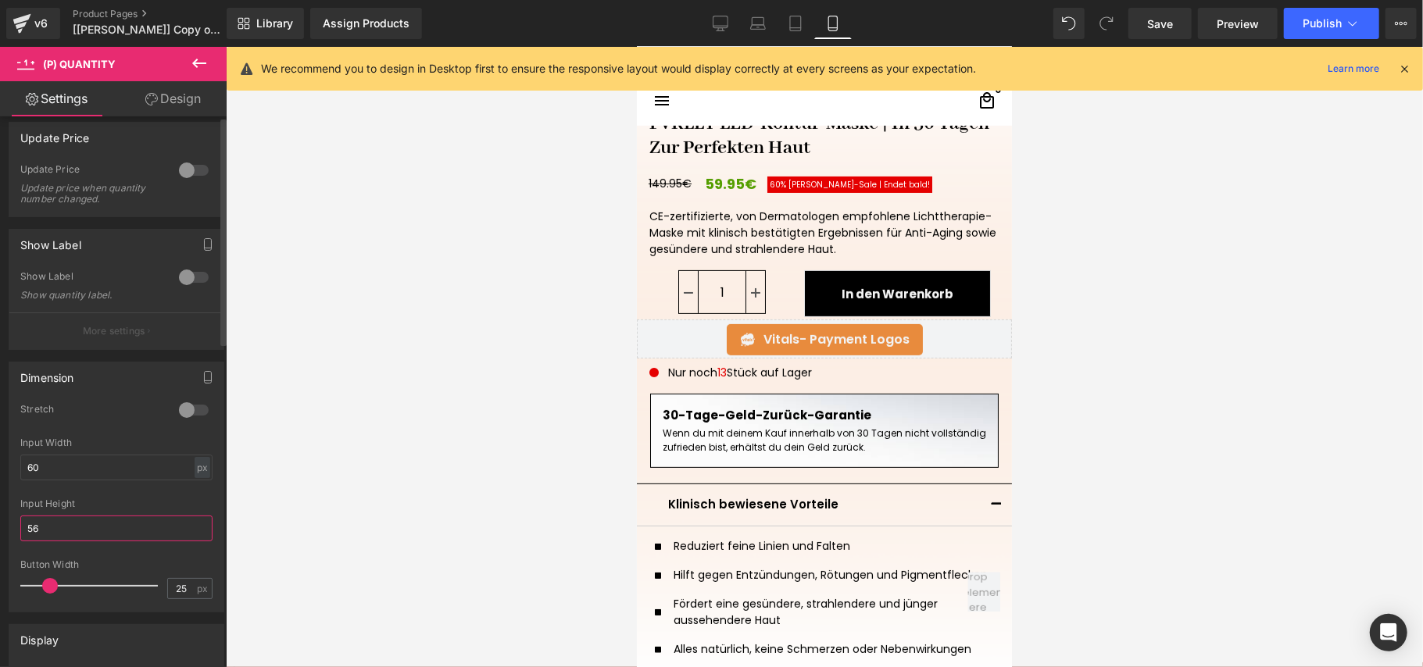
scroll to position [0, 0]
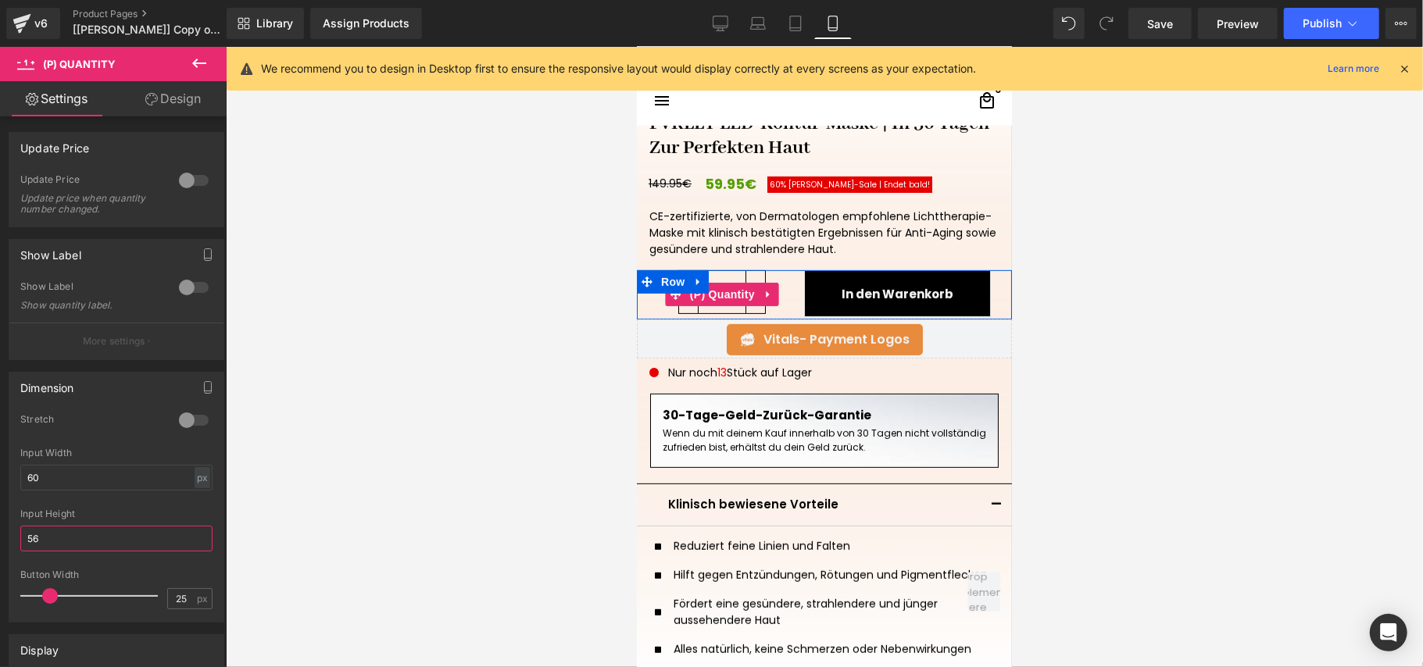
type input "56"
click at [773, 298] on div "1" at bounding box center [721, 294] width 129 height 49
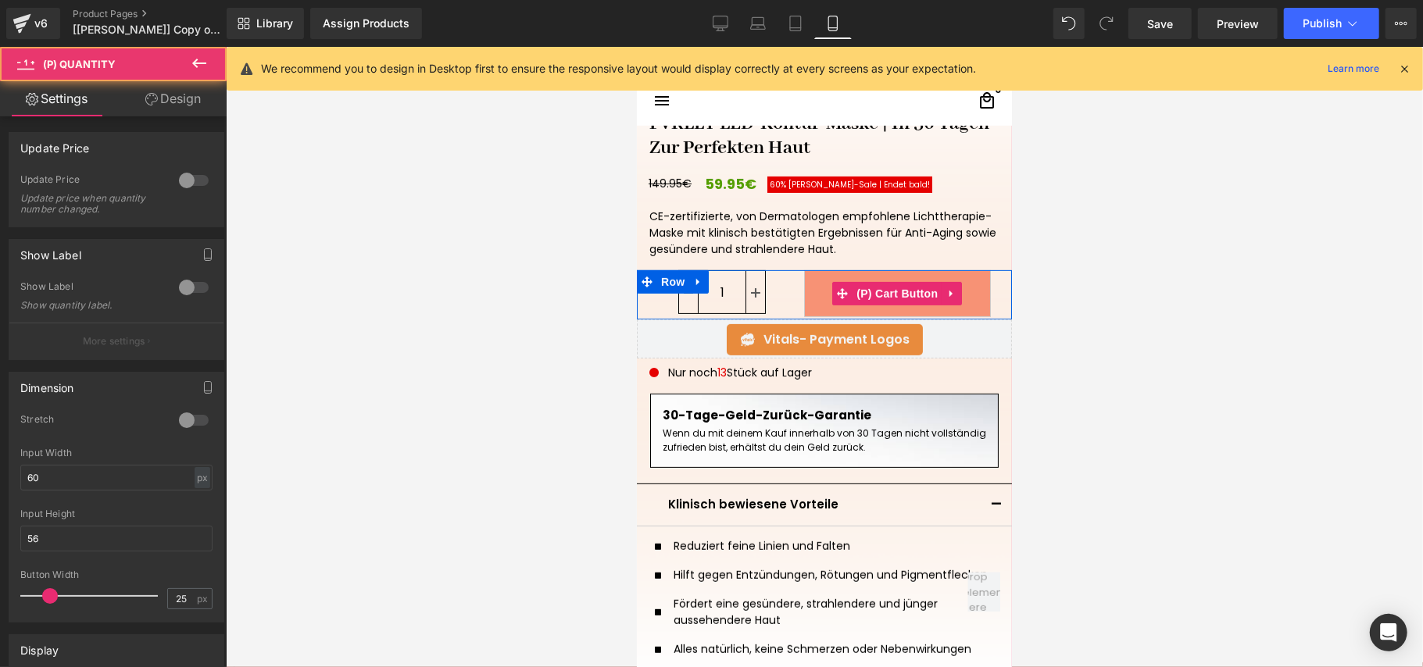
click at [803, 294] on button "In den Warenkorb" at bounding box center [896, 293] width 187 height 47
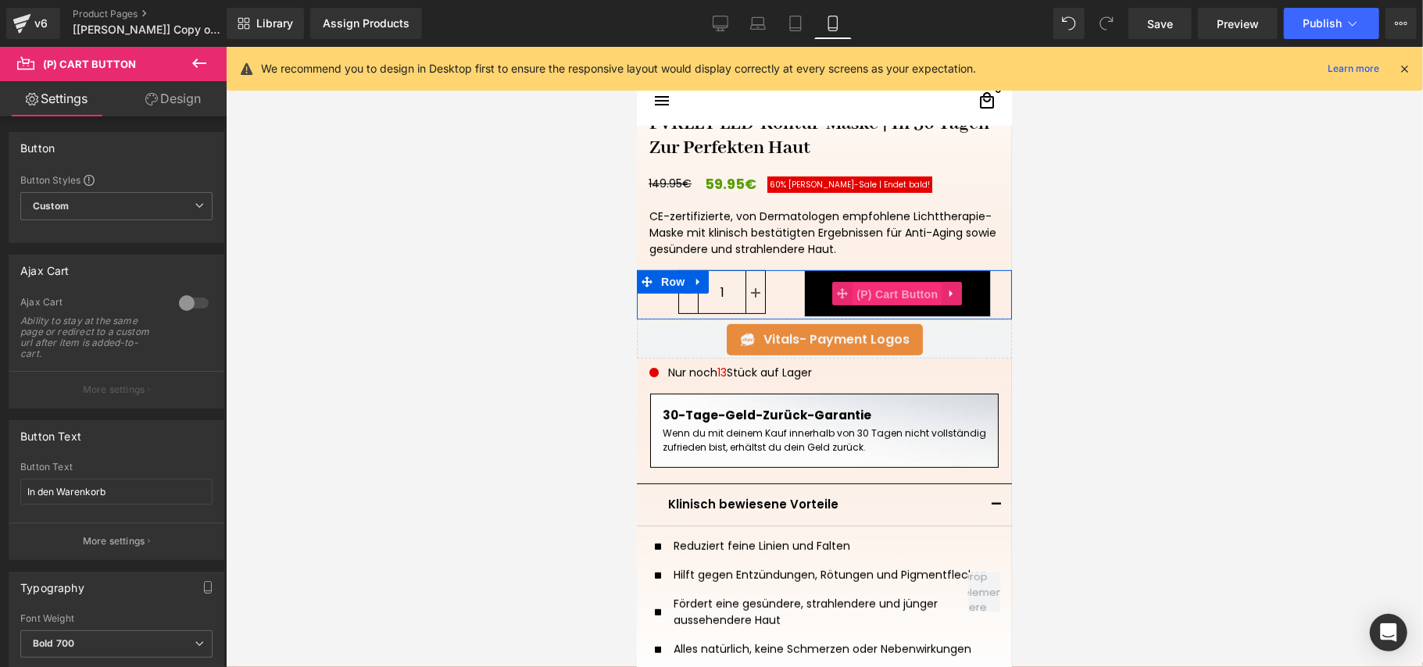
click at [877, 284] on span "(P) Cart Button" at bounding box center [896, 293] width 89 height 23
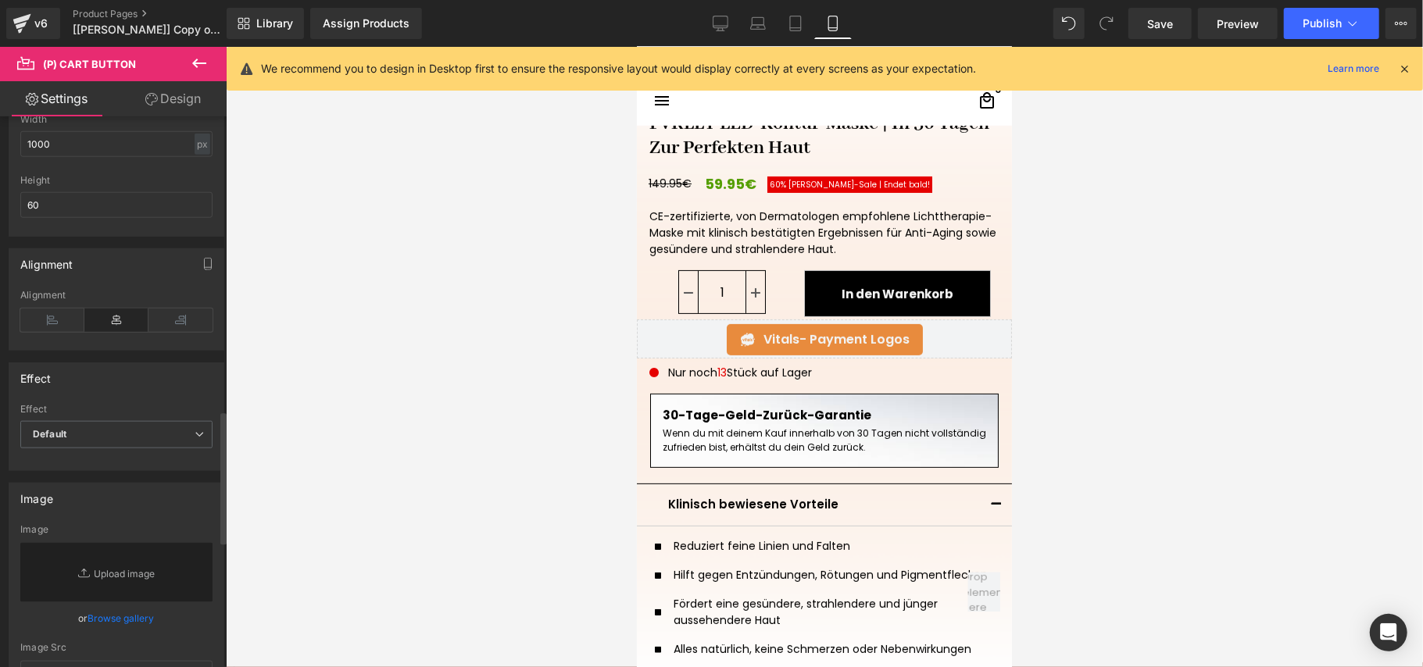
scroll to position [1213, 0]
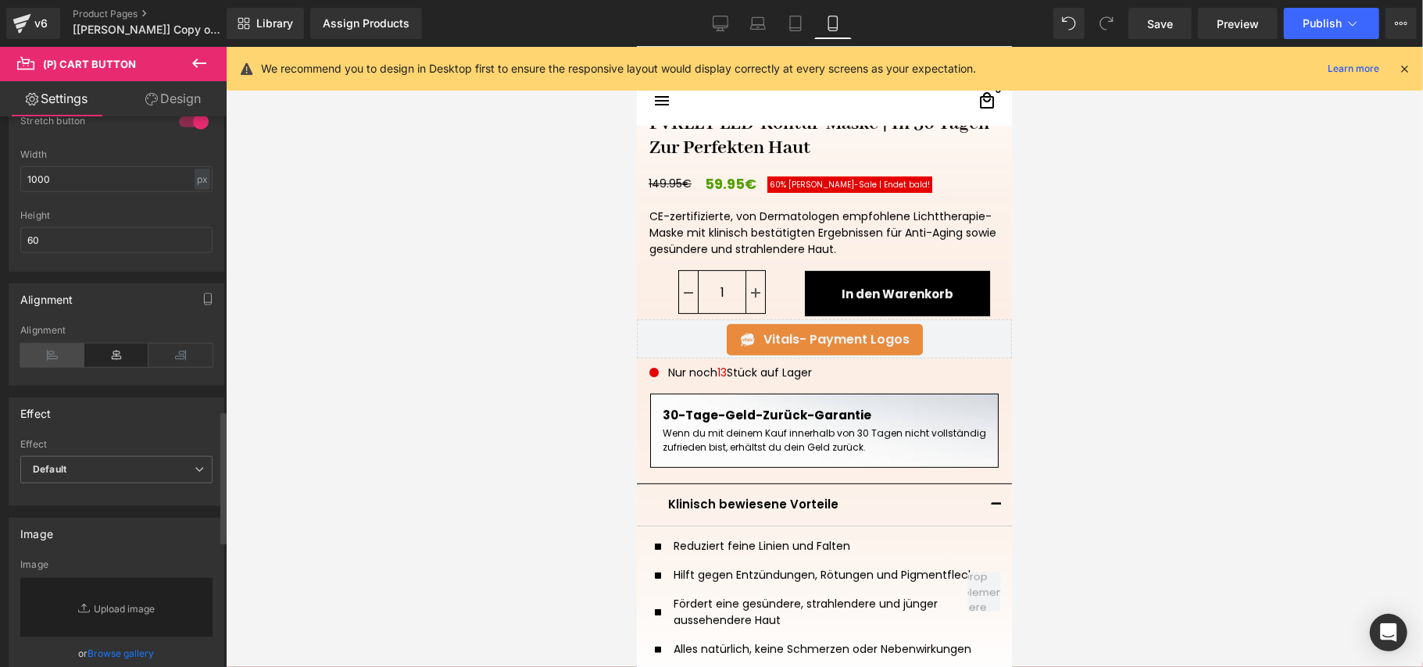
click at [63, 364] on icon at bounding box center [52, 355] width 64 height 23
click at [105, 360] on icon at bounding box center [116, 355] width 64 height 23
click at [159, 361] on icon at bounding box center [180, 355] width 64 height 23
click at [126, 361] on icon at bounding box center [116, 355] width 64 height 23
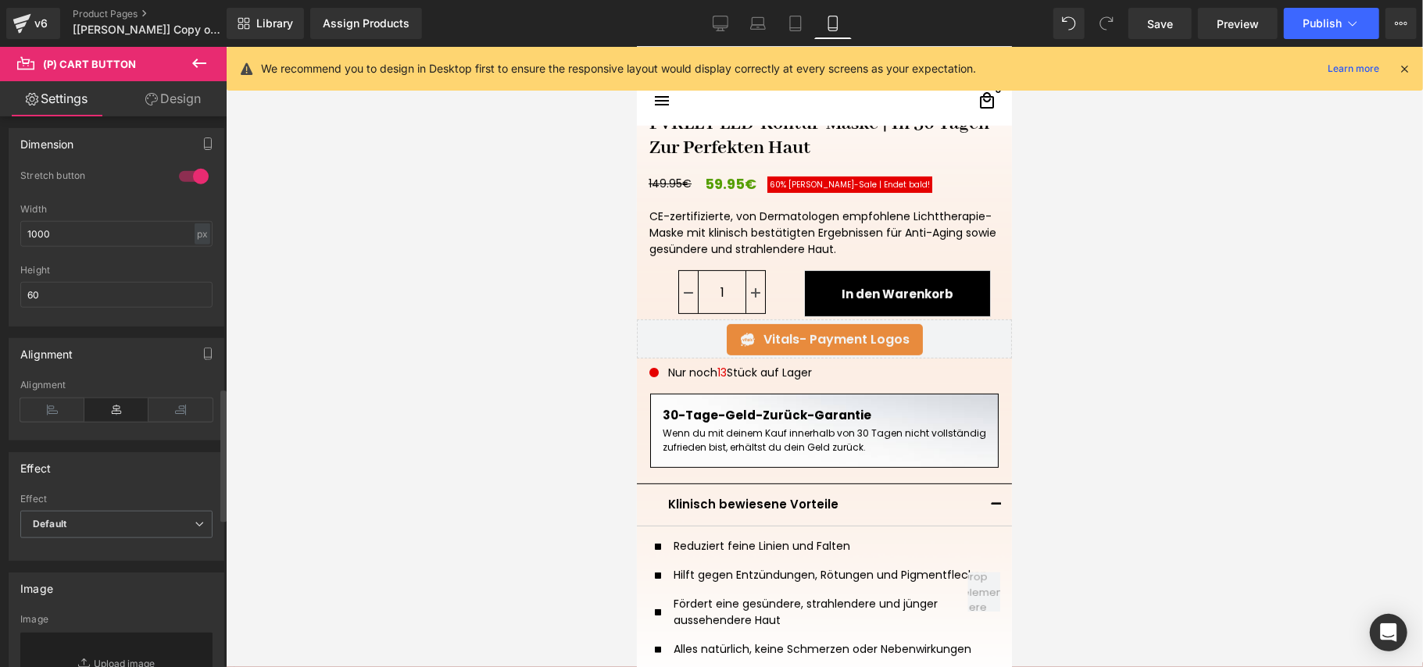
scroll to position [1108, 0]
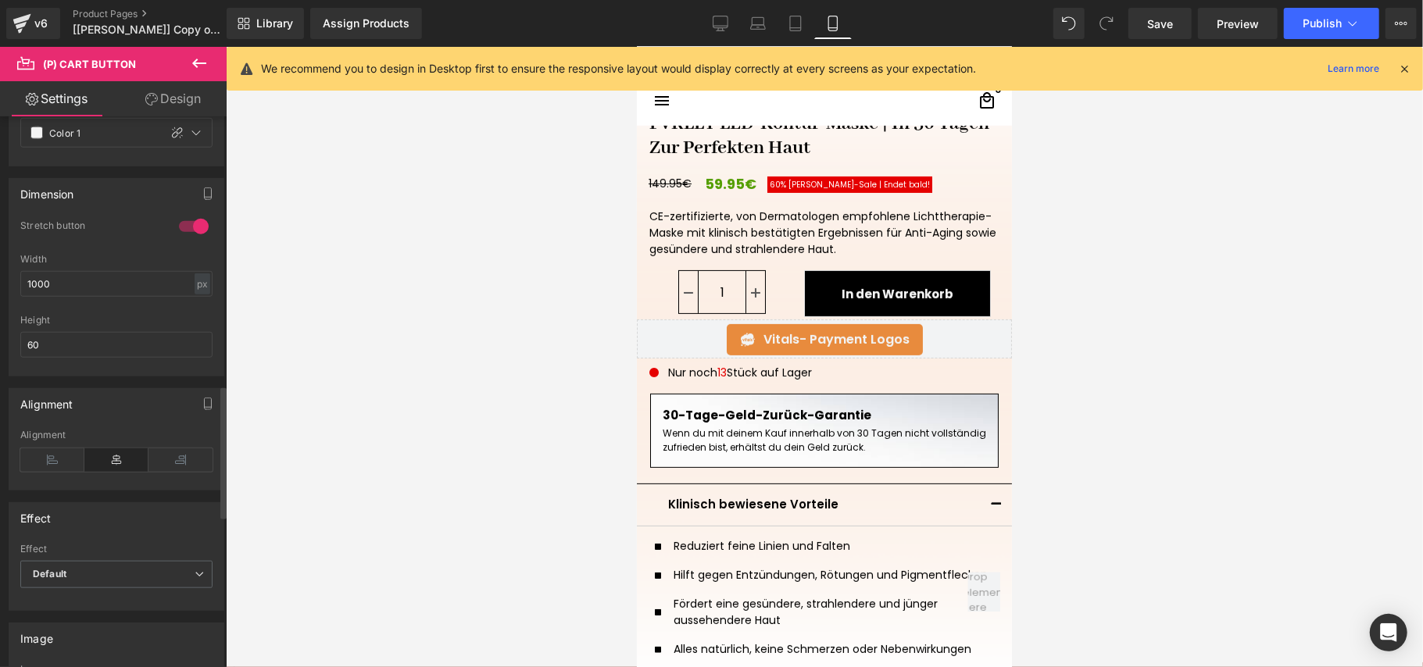
click at [191, 231] on div at bounding box center [194, 226] width 38 height 25
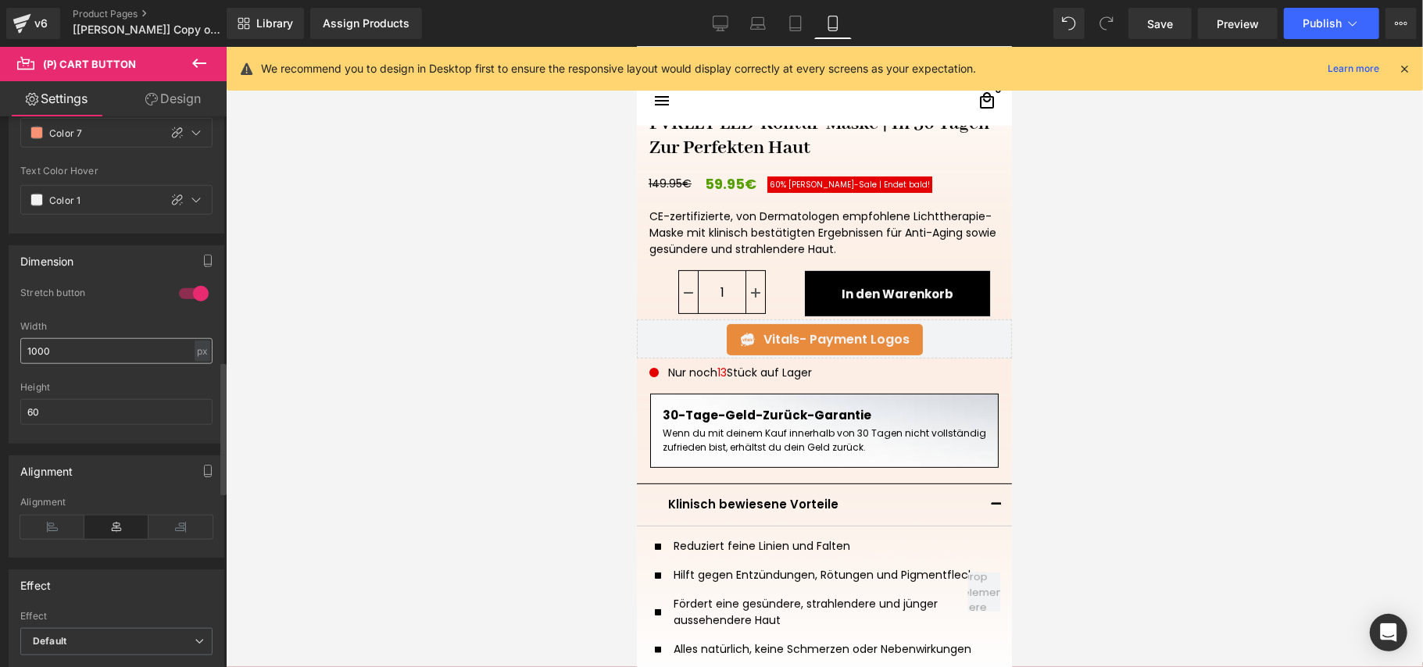
scroll to position [1004, 0]
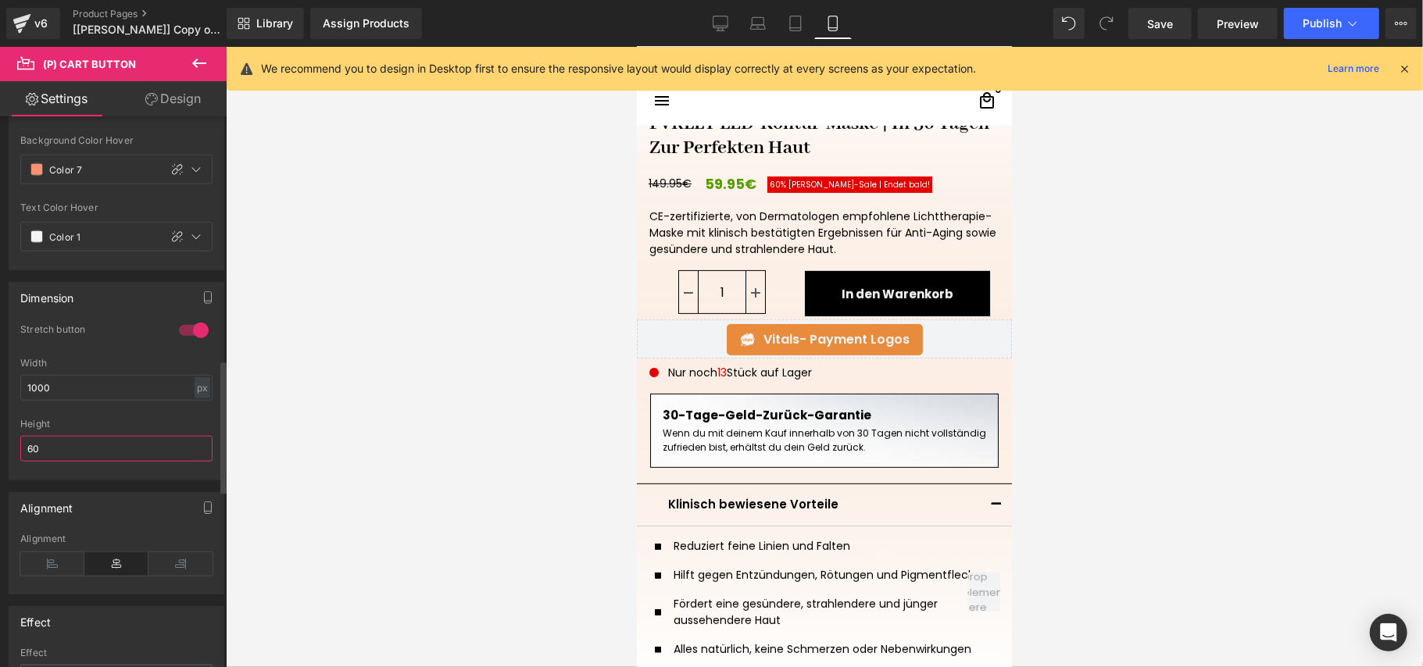
click at [91, 447] on input "60" at bounding box center [116, 449] width 192 height 26
click at [91, 447] on input "50" at bounding box center [116, 449] width 192 height 26
click at [91, 447] on input "62" at bounding box center [116, 449] width 192 height 26
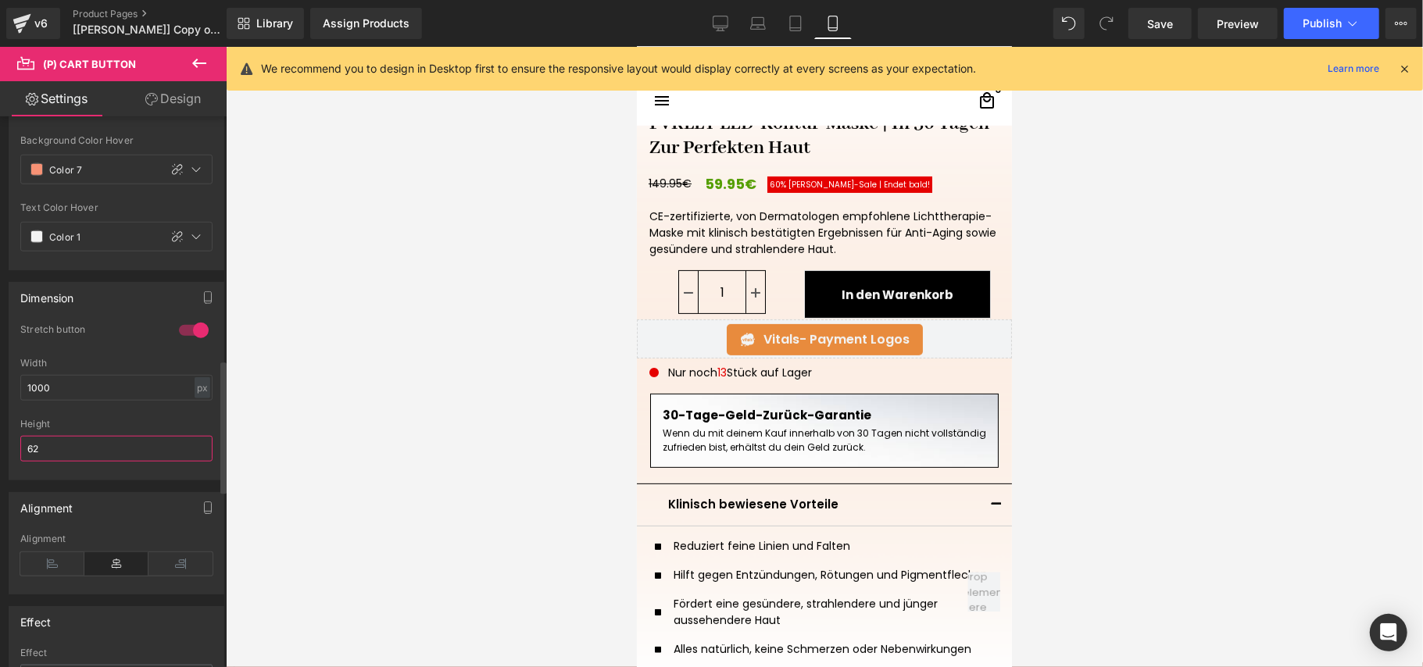
click at [91, 447] on input "62" at bounding box center [116, 449] width 192 height 26
type input "60"
click at [1072, 316] on div at bounding box center [824, 357] width 1197 height 620
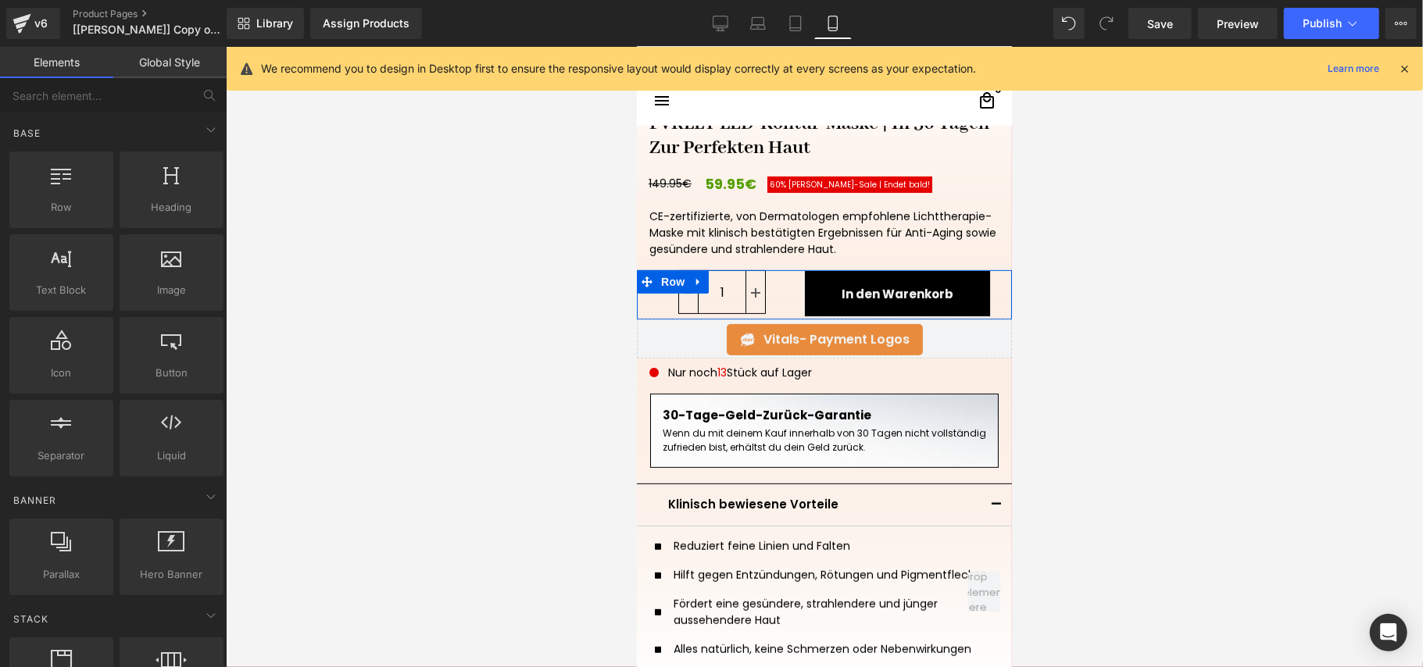
click at [785, 297] on div "1 (P) Quantity" at bounding box center [722, 294] width 146 height 49
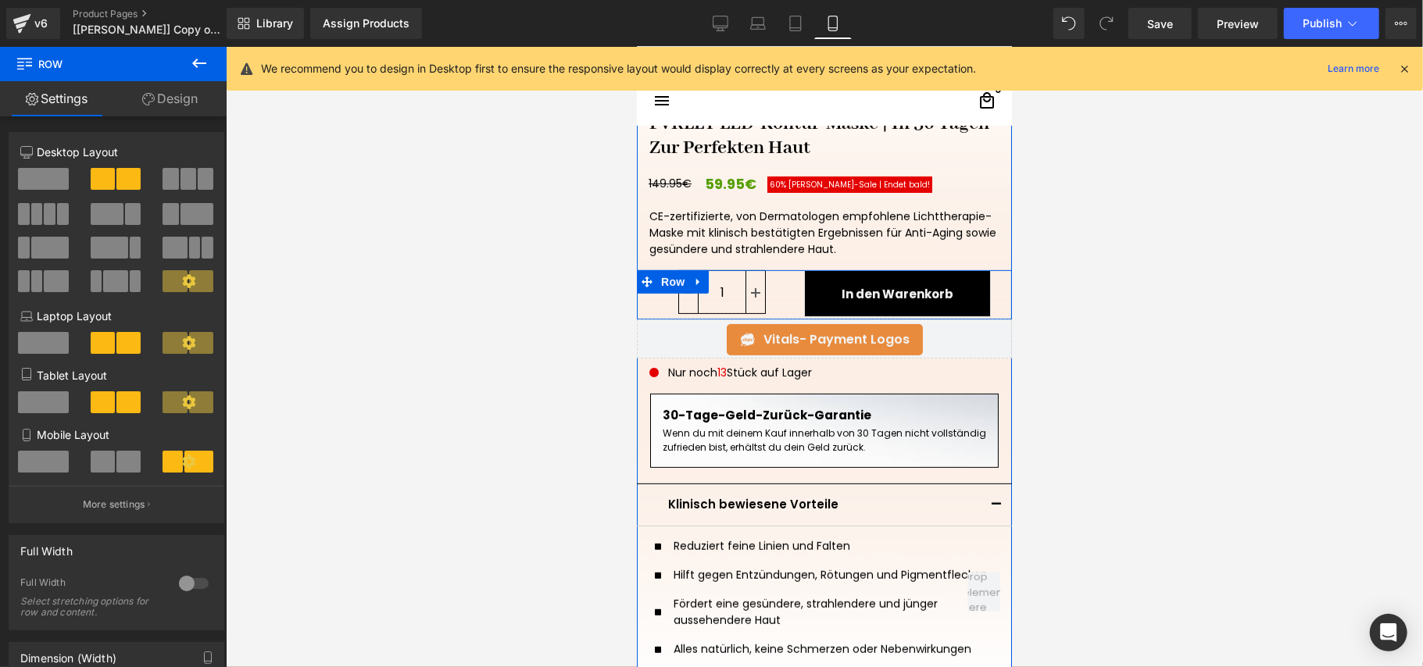
click at [780, 288] on div "1 (P) Quantity" at bounding box center [722, 294] width 146 height 49
click at [795, 296] on div "In den Warenkorb (P) Cart Button" at bounding box center [897, 294] width 204 height 49
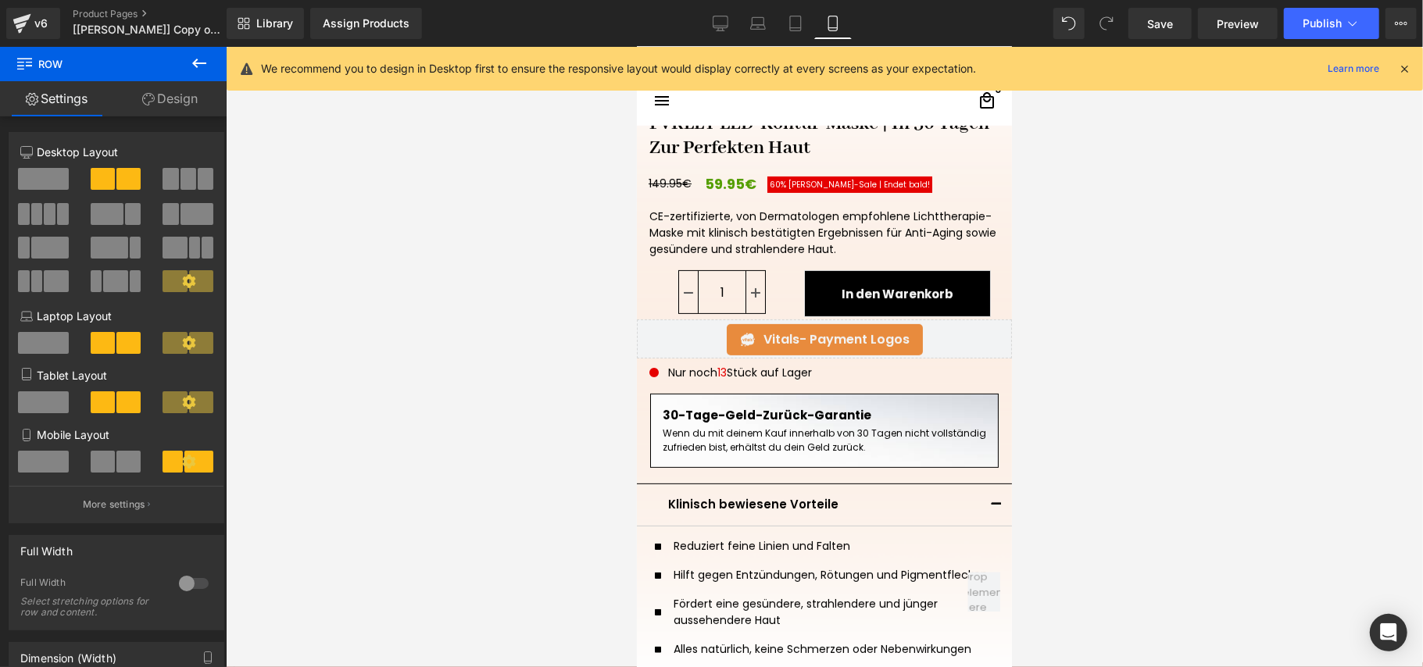
click at [1091, 291] on div at bounding box center [824, 357] width 1197 height 620
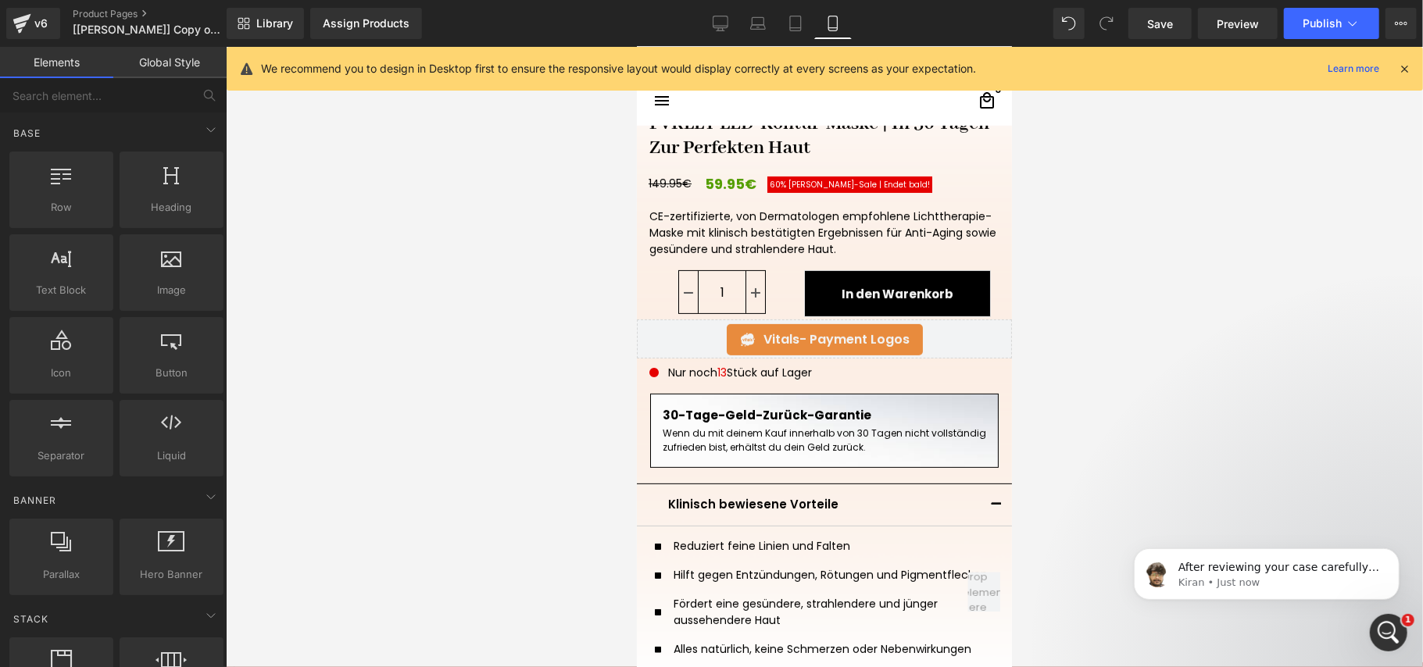
scroll to position [0, 0]
click at [85, 13] on link "Product Pages" at bounding box center [163, 14] width 180 height 13
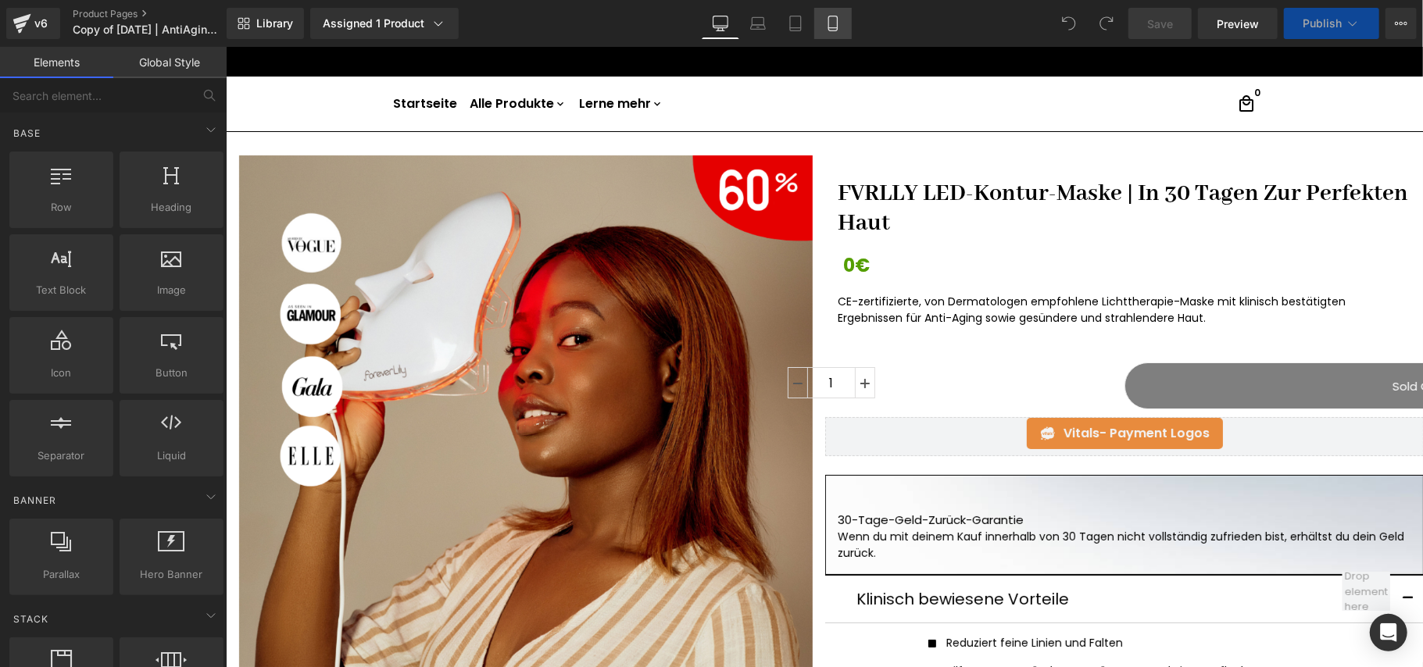
click at [831, 23] on icon at bounding box center [833, 24] width 16 height 16
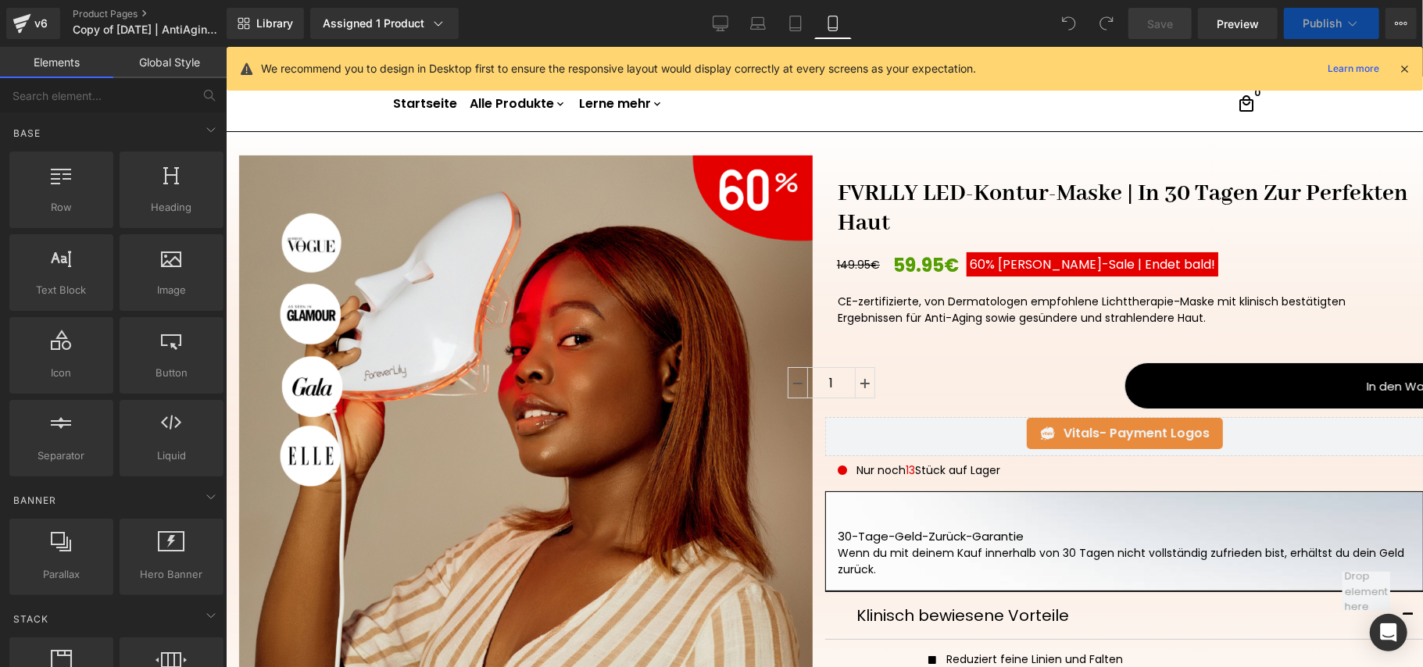
click at [826, 26] on icon at bounding box center [833, 24] width 16 height 16
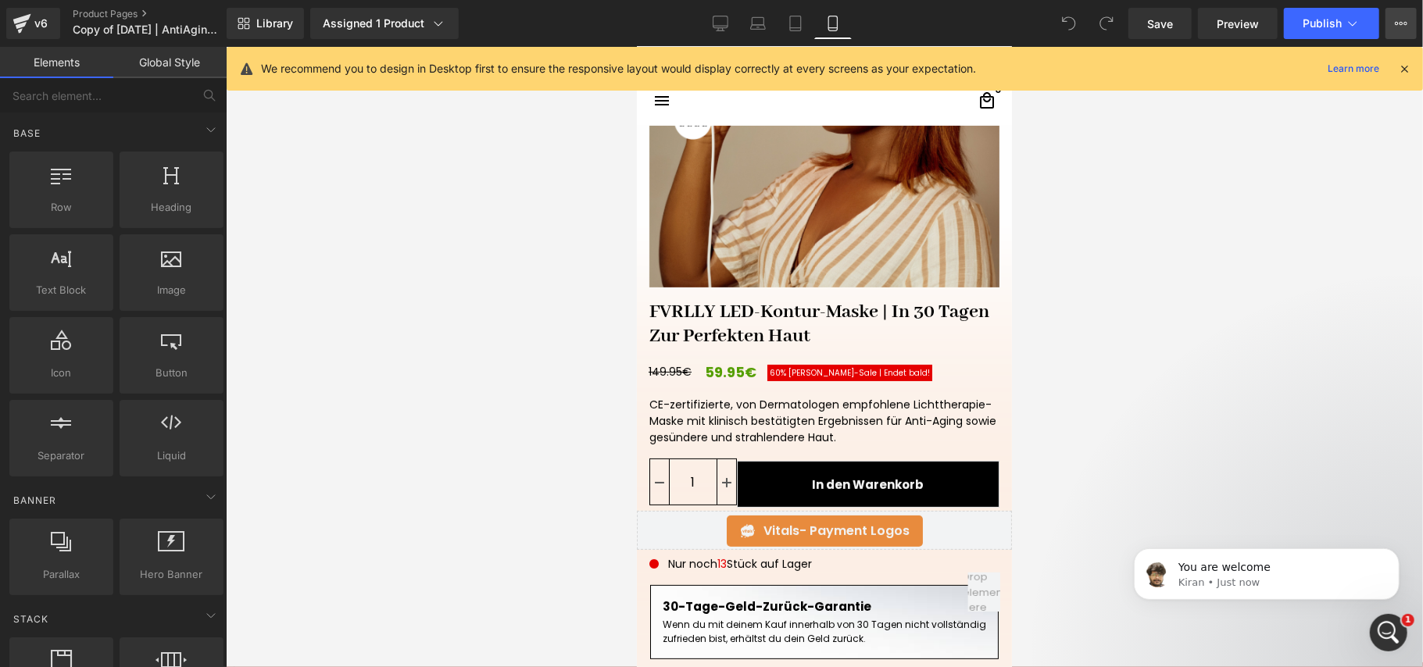
click at [1407, 29] on button "View Live Page View with current Template Save Template to Library Schedule Pub…" at bounding box center [1401, 23] width 31 height 31
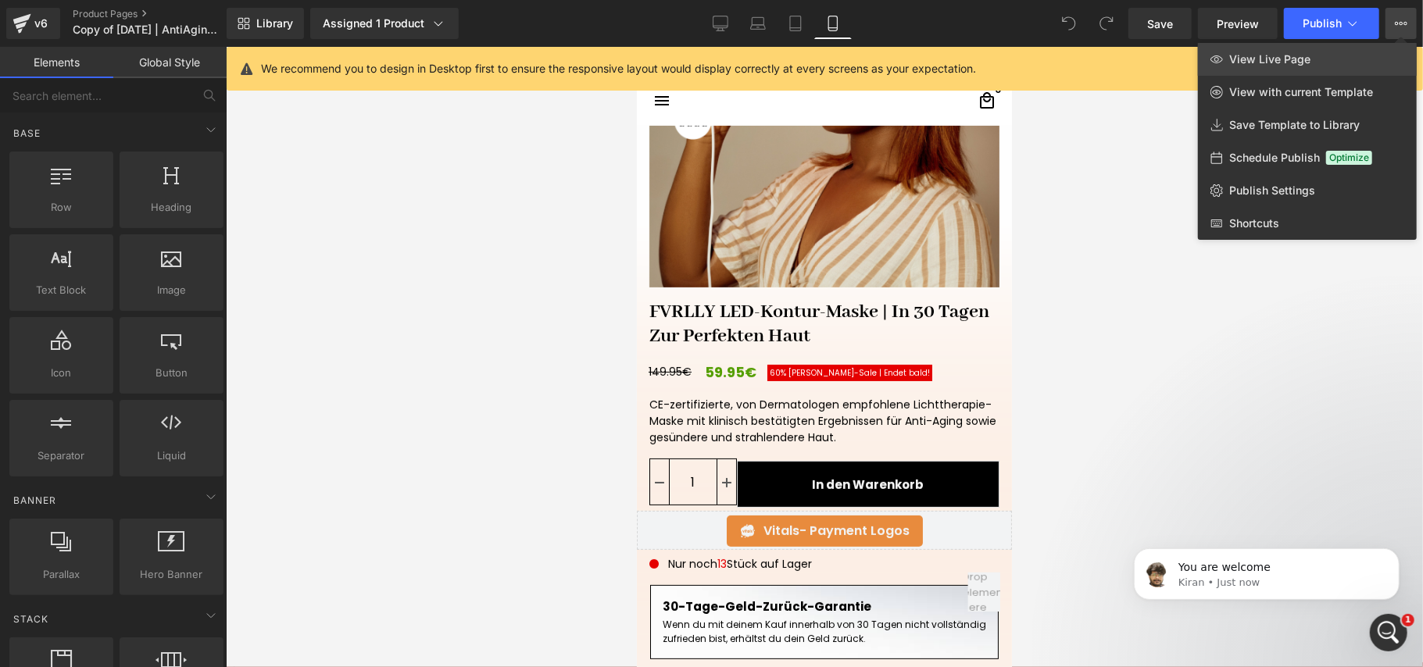
click at [1363, 61] on link "View Live Page" at bounding box center [1307, 59] width 219 height 33
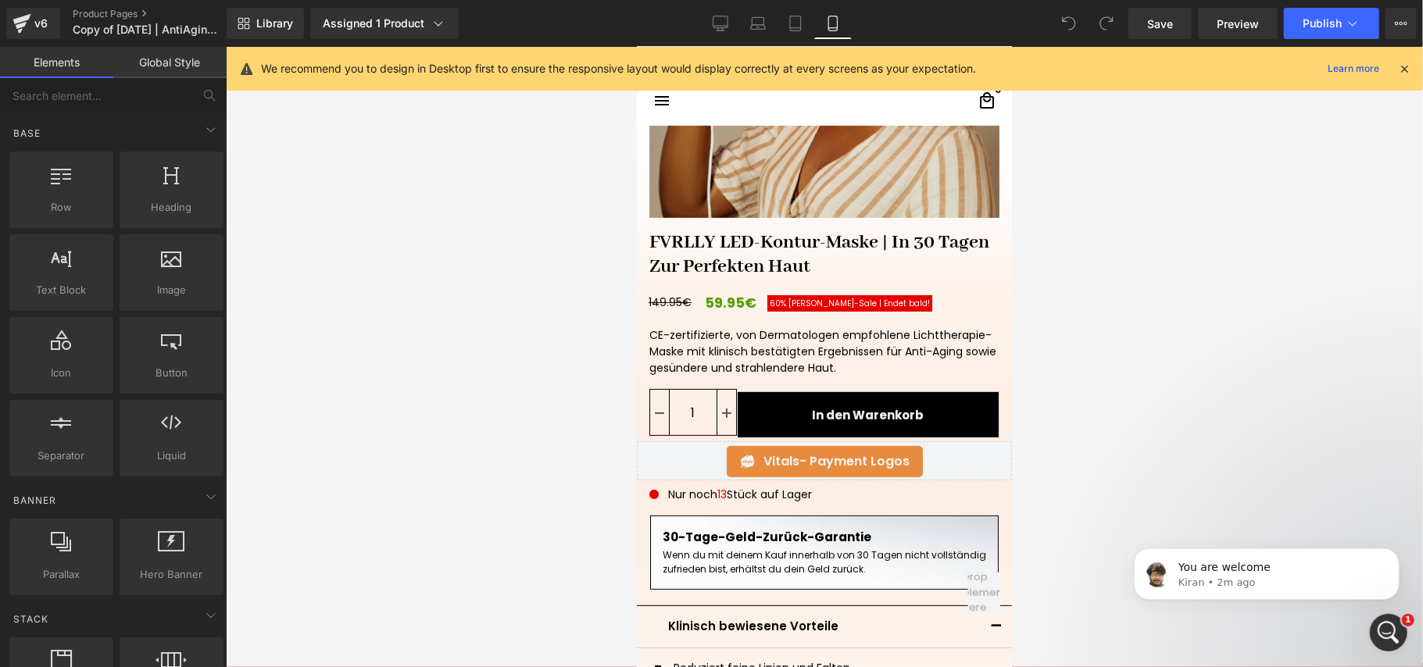
scroll to position [417, 0]
